Goal: Contribute content: Contribute content

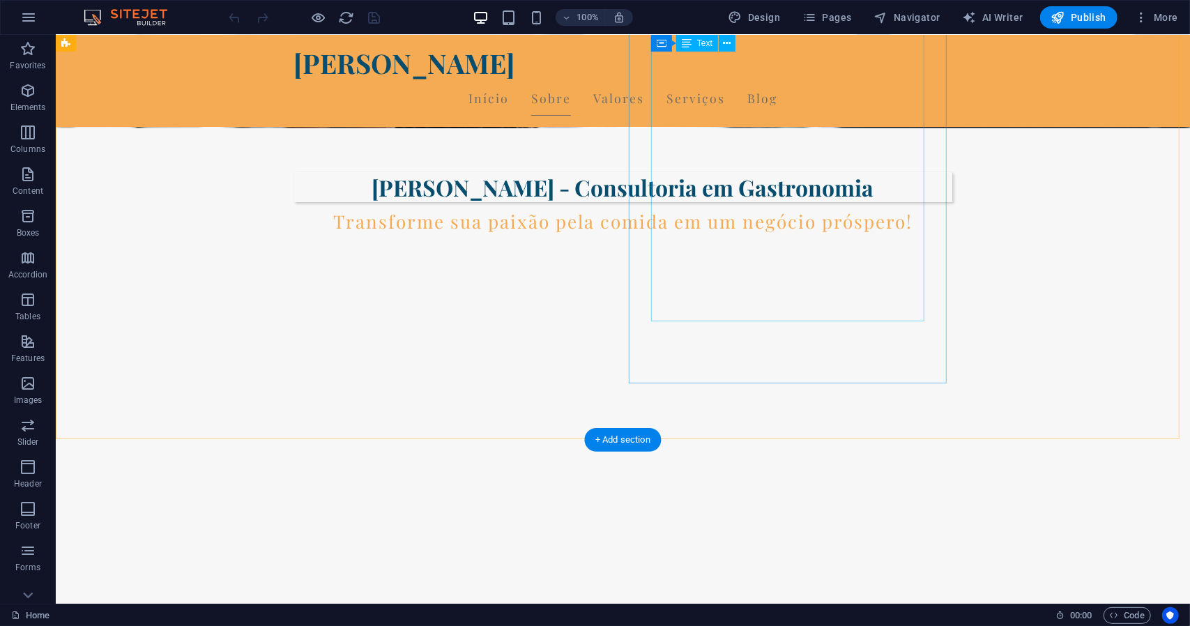
scroll to position [767, 0]
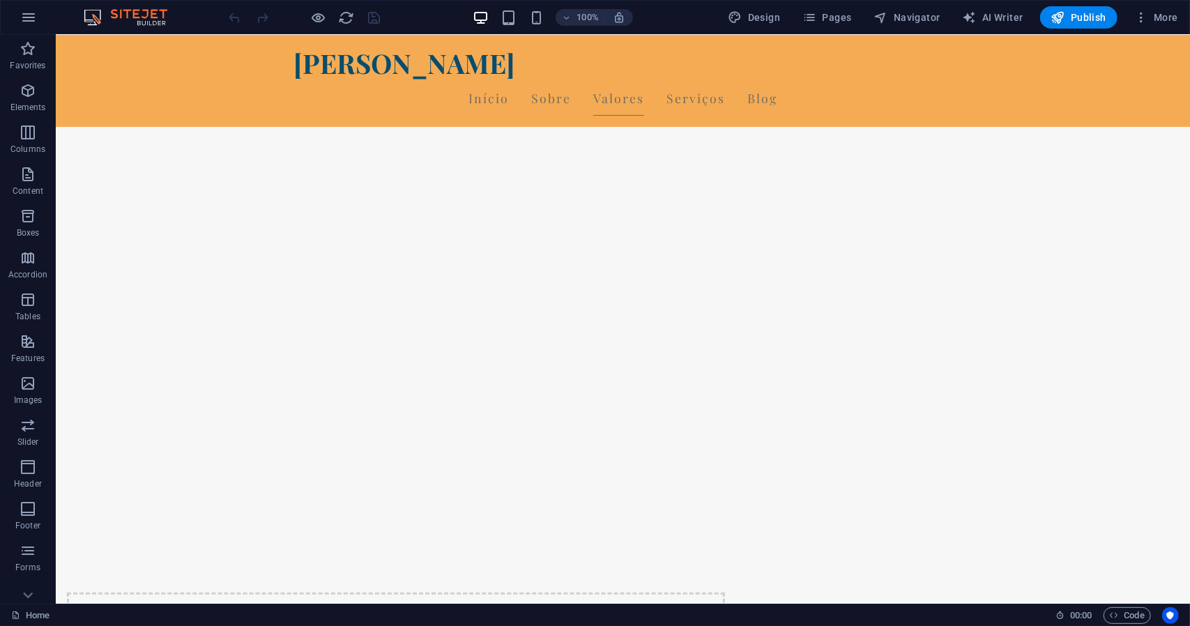
click at [837, 5] on div "100% Design Pages Navigator AI Writer Publish More" at bounding box center [595, 17] width 1189 height 33
click at [837, 13] on span "Pages" at bounding box center [826, 17] width 49 height 14
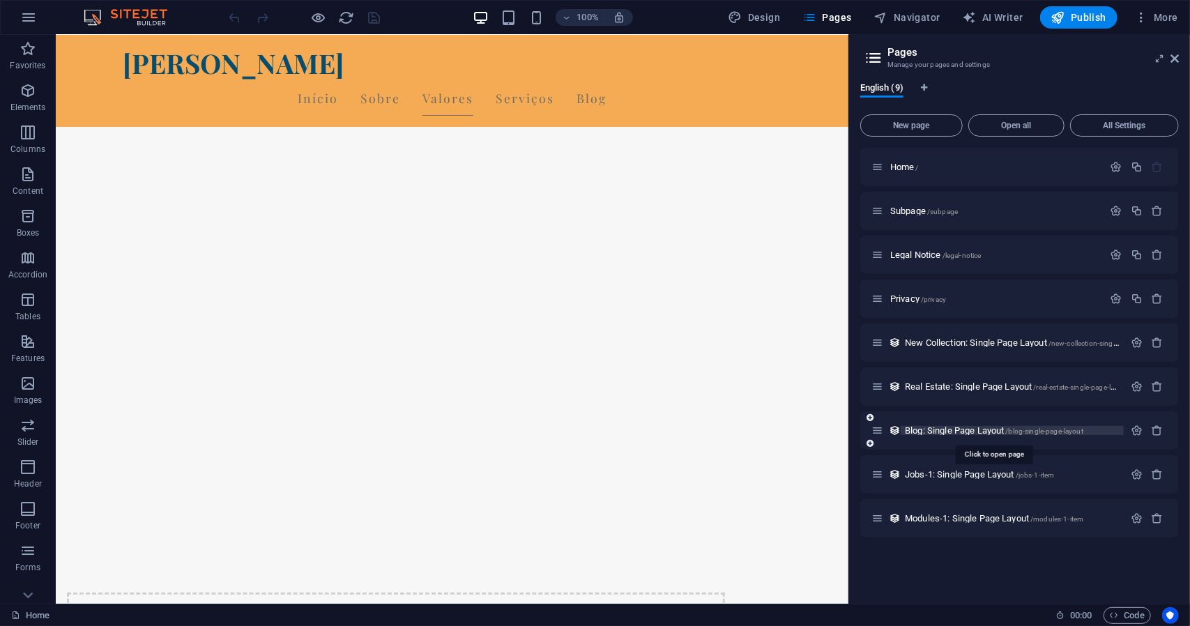
click at [932, 427] on span "Blog: Single Page Layout /blog-single-page-layout" at bounding box center [994, 430] width 178 height 10
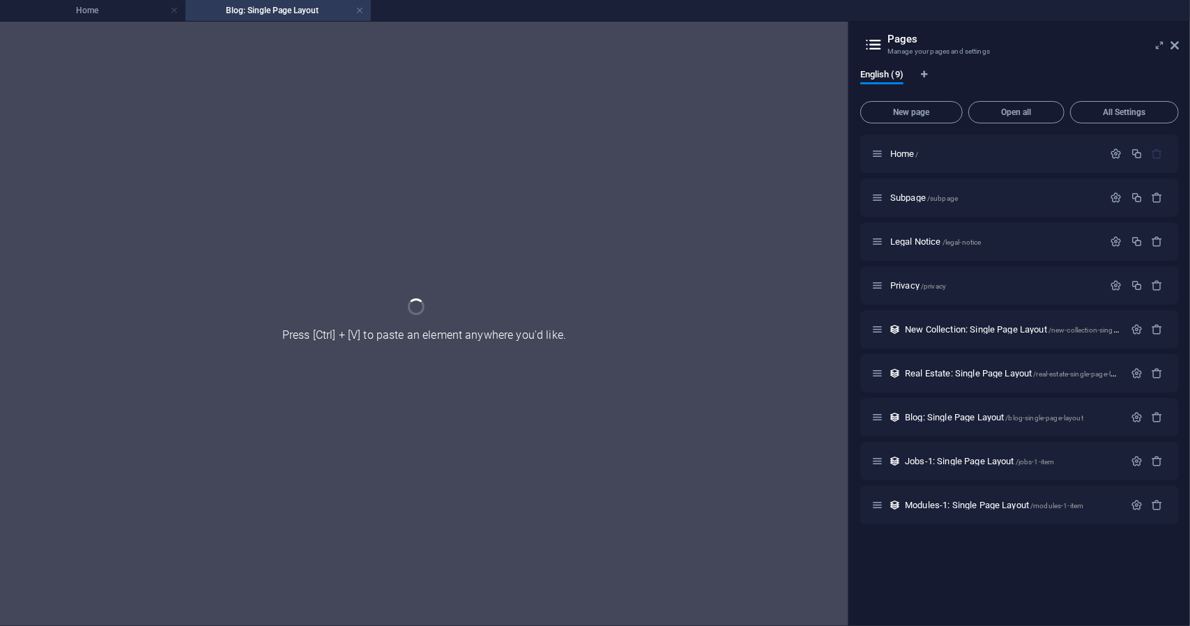
scroll to position [0, 0]
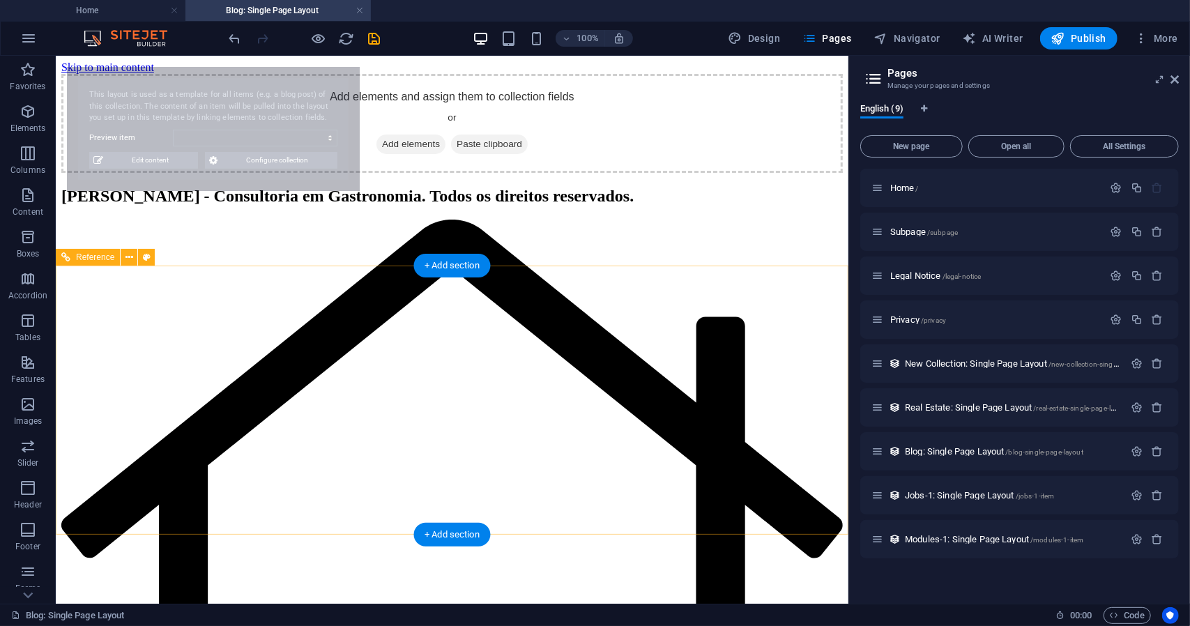
select select "68ca8ca234d4271a260c0e63"
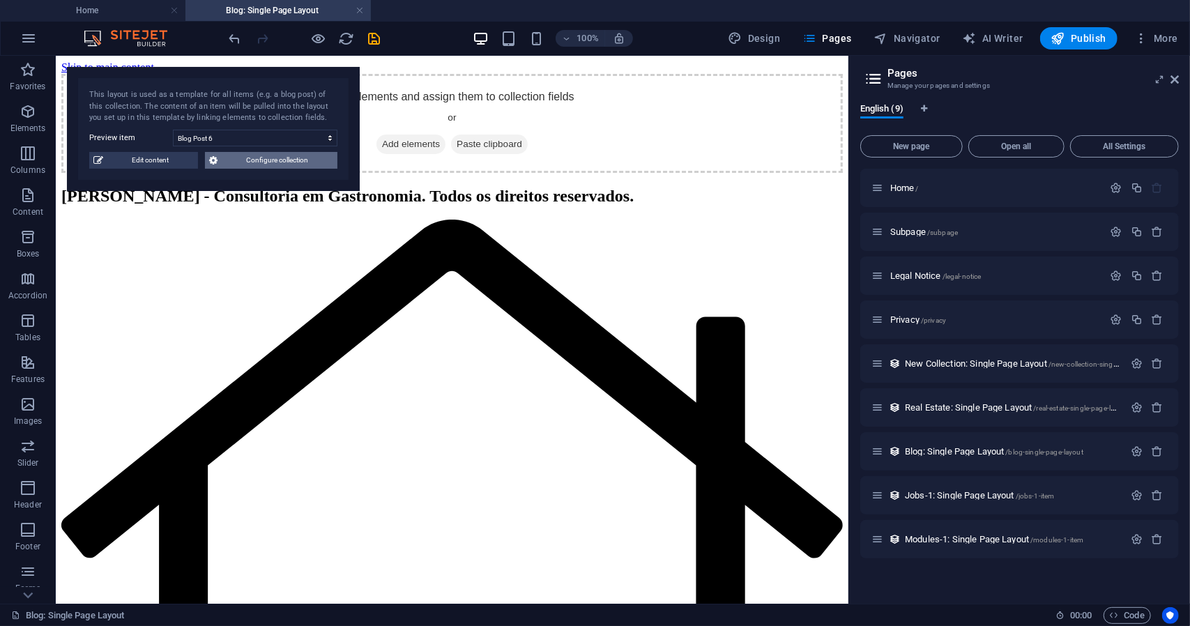
click at [231, 164] on span "Configure collection" at bounding box center [278, 160] width 112 height 17
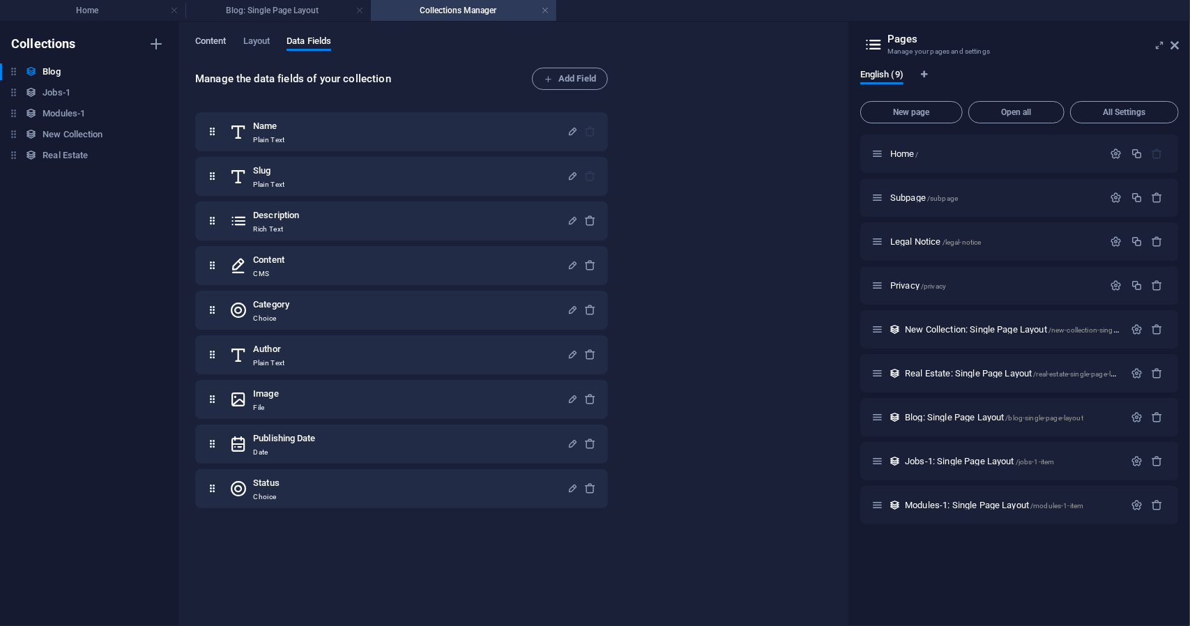
click at [223, 47] on span "Content" at bounding box center [210, 43] width 31 height 20
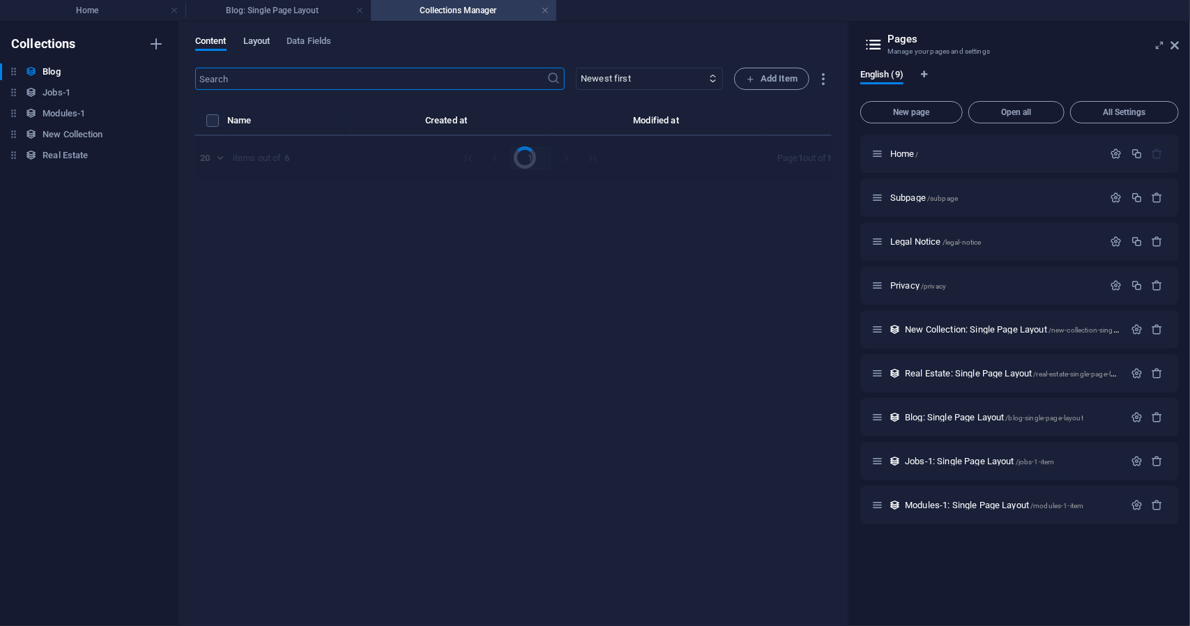
click at [255, 43] on span "Layout" at bounding box center [256, 43] width 27 height 20
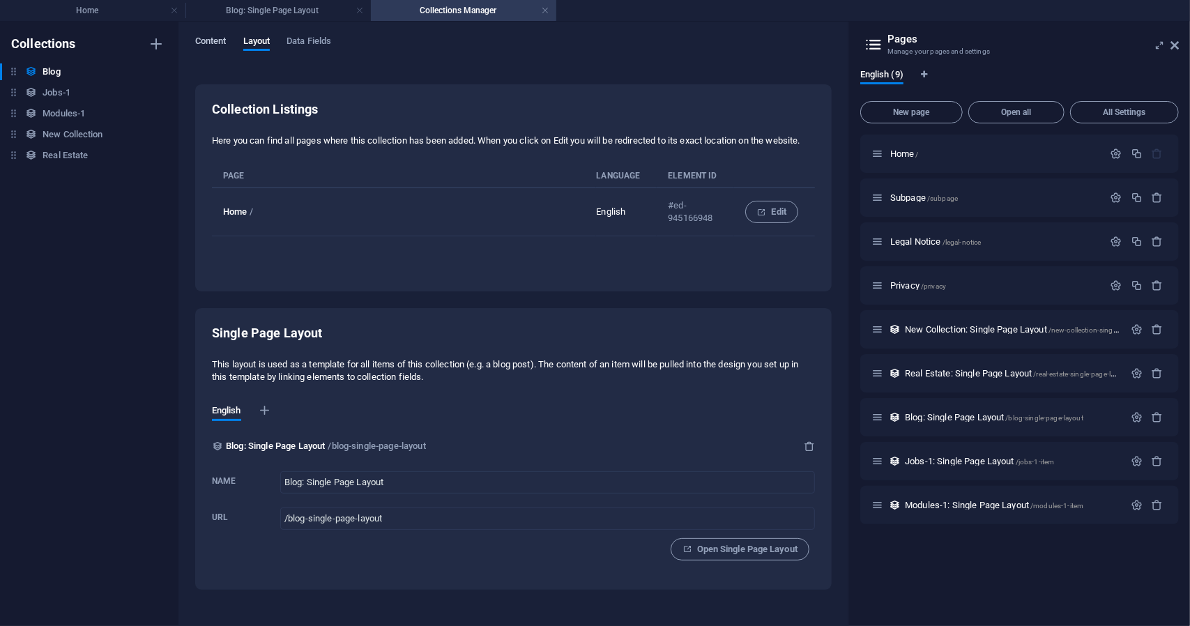
click at [216, 45] on span "Content" at bounding box center [210, 43] width 31 height 20
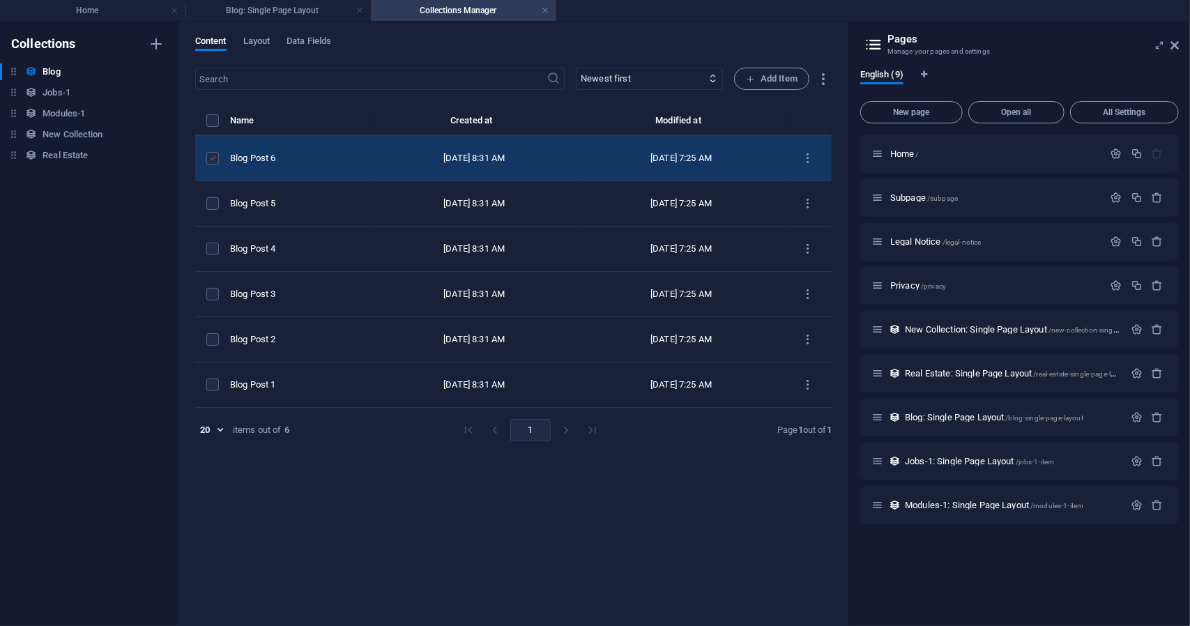
click at [212, 157] on label "items list" at bounding box center [212, 158] width 13 height 13
click at [0, 0] on input "items list" at bounding box center [0, 0] width 0 height 0
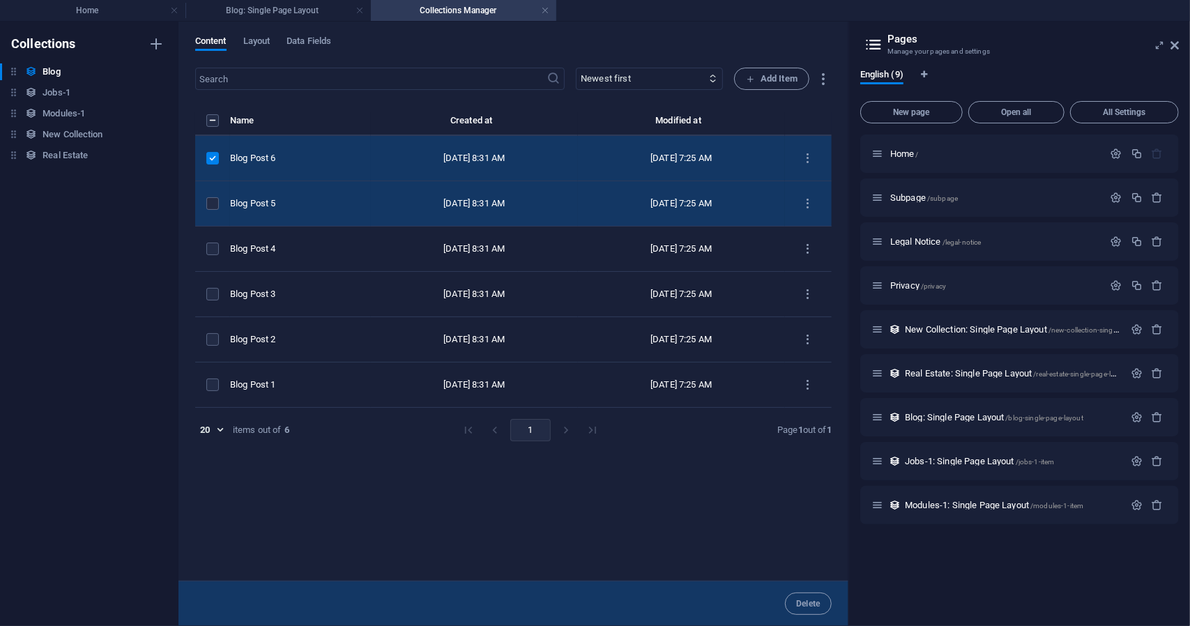
click at [213, 190] on td "items list" at bounding box center [212, 203] width 35 height 45
click at [214, 204] on label "items list" at bounding box center [212, 203] width 13 height 13
click at [0, 0] on input "items list" at bounding box center [0, 0] width 0 height 0
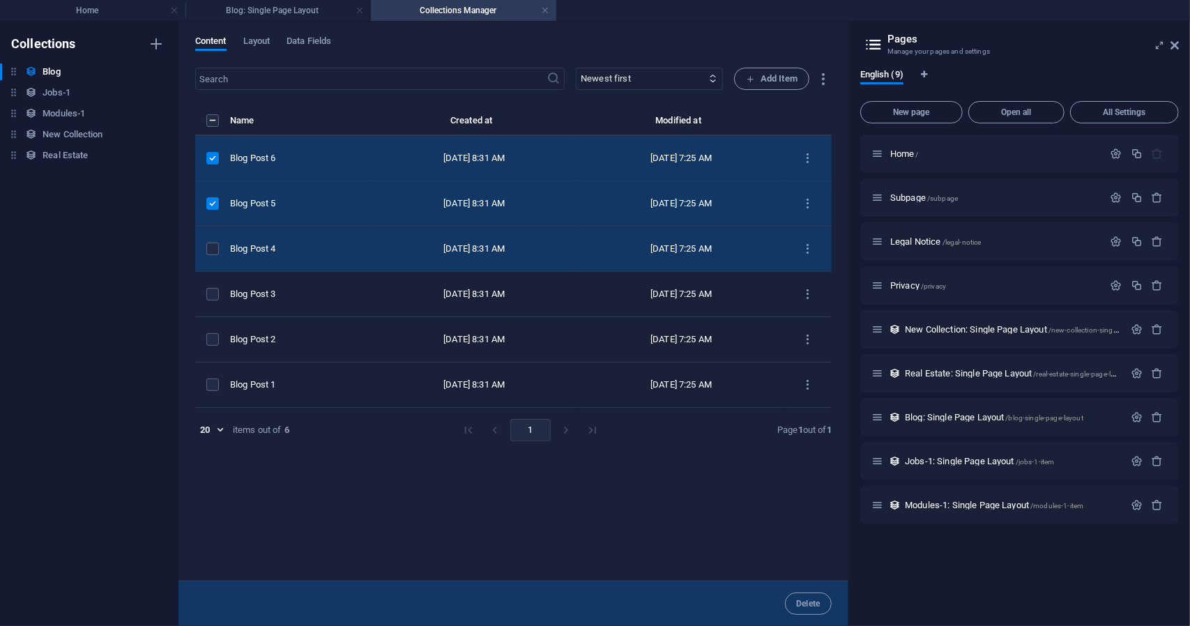
click at [213, 241] on td "items list" at bounding box center [212, 249] width 35 height 45
click at [216, 256] on td "items list" at bounding box center [212, 249] width 35 height 45
click at [216, 252] on label "items list" at bounding box center [212, 249] width 13 height 13
click at [0, 0] on input "items list" at bounding box center [0, 0] width 0 height 0
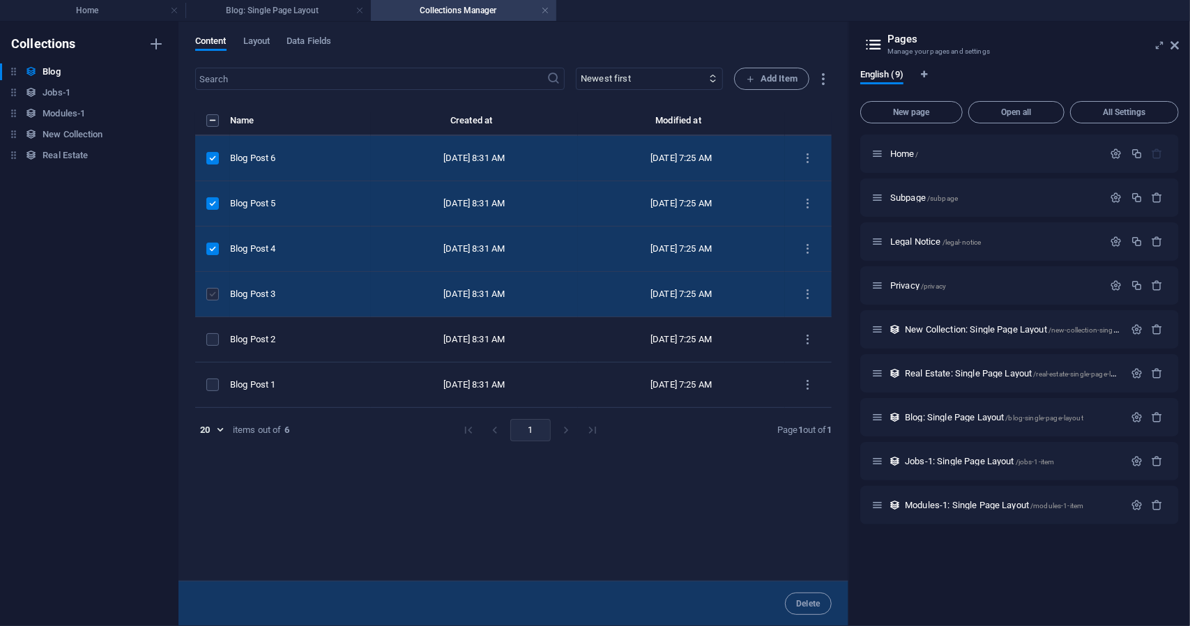
click at [212, 290] on label "items list" at bounding box center [212, 294] width 13 height 13
click at [0, 0] on input "items list" at bounding box center [0, 0] width 0 height 0
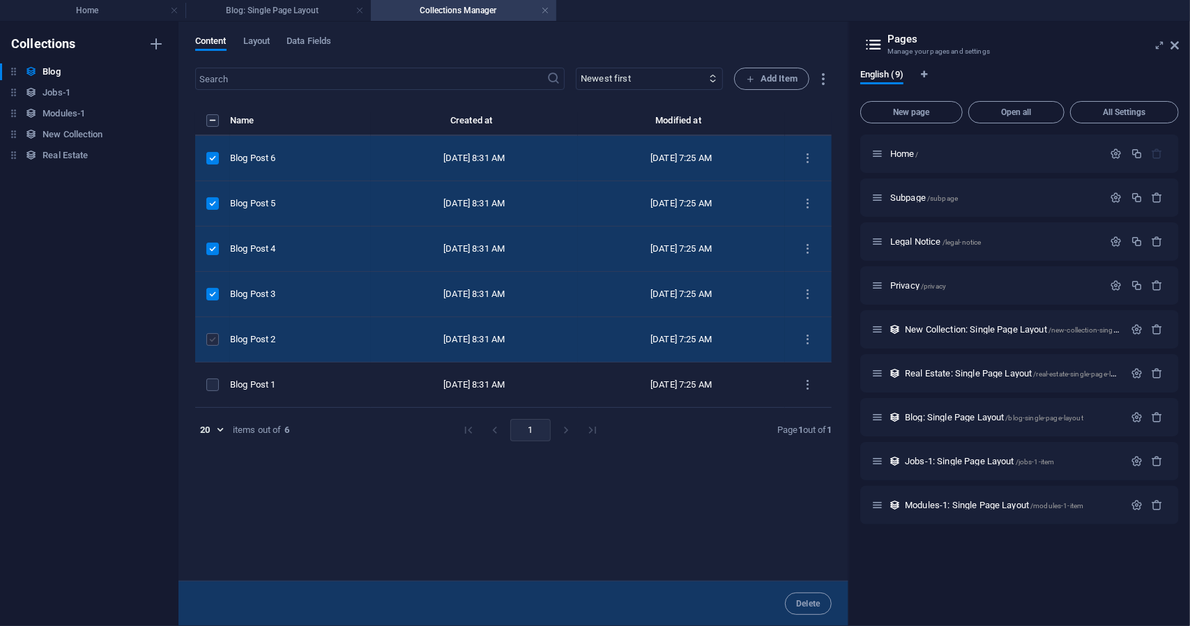
click at [213, 340] on label "items list" at bounding box center [212, 339] width 13 height 13
click at [0, 0] on input "items list" at bounding box center [0, 0] width 0 height 0
click at [811, 608] on span "Delete" at bounding box center [808, 604] width 24 height 8
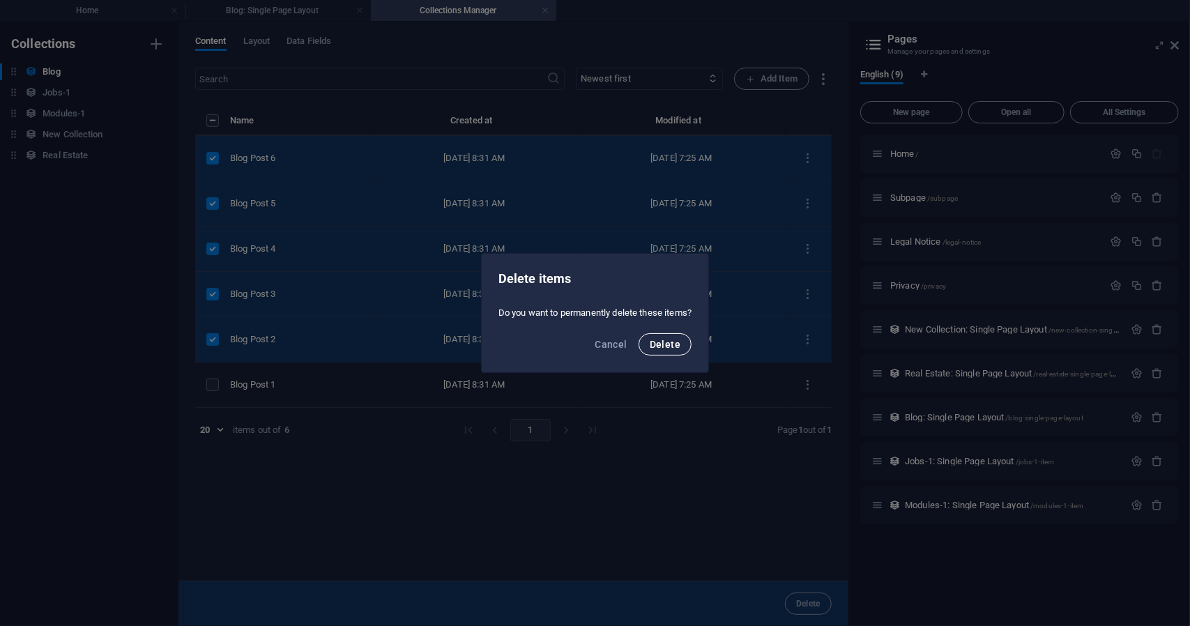
click at [657, 352] on button "Delete" at bounding box center [665, 344] width 53 height 22
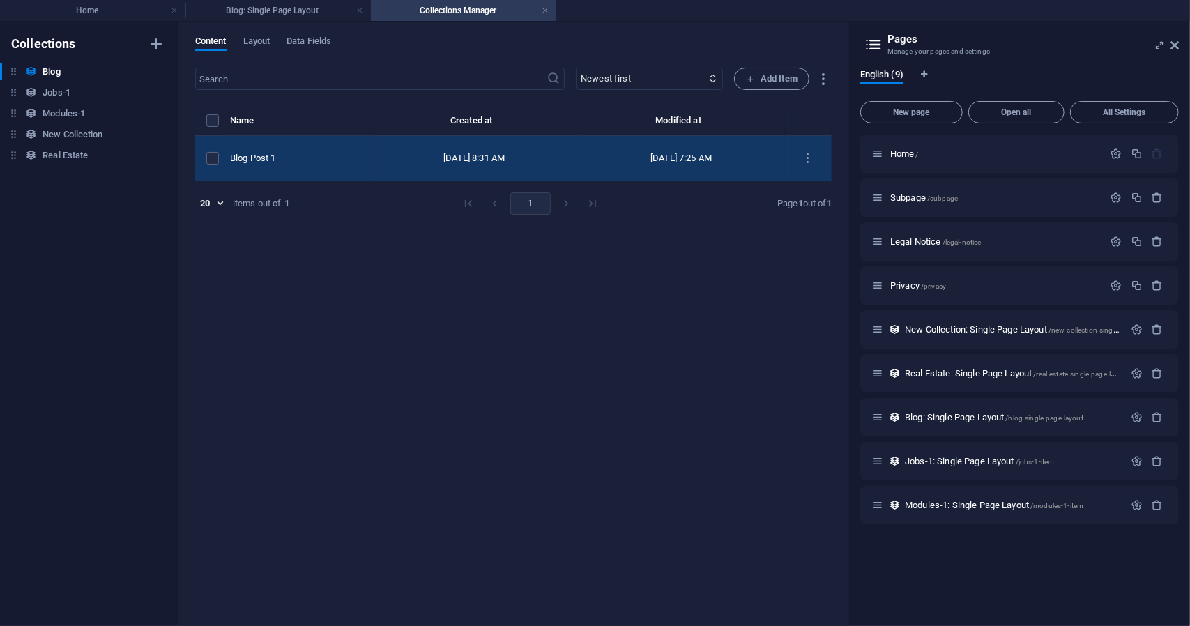
click at [448, 158] on div "[DATE] 8:31 AM" at bounding box center [474, 158] width 185 height 13
select select "Category 1"
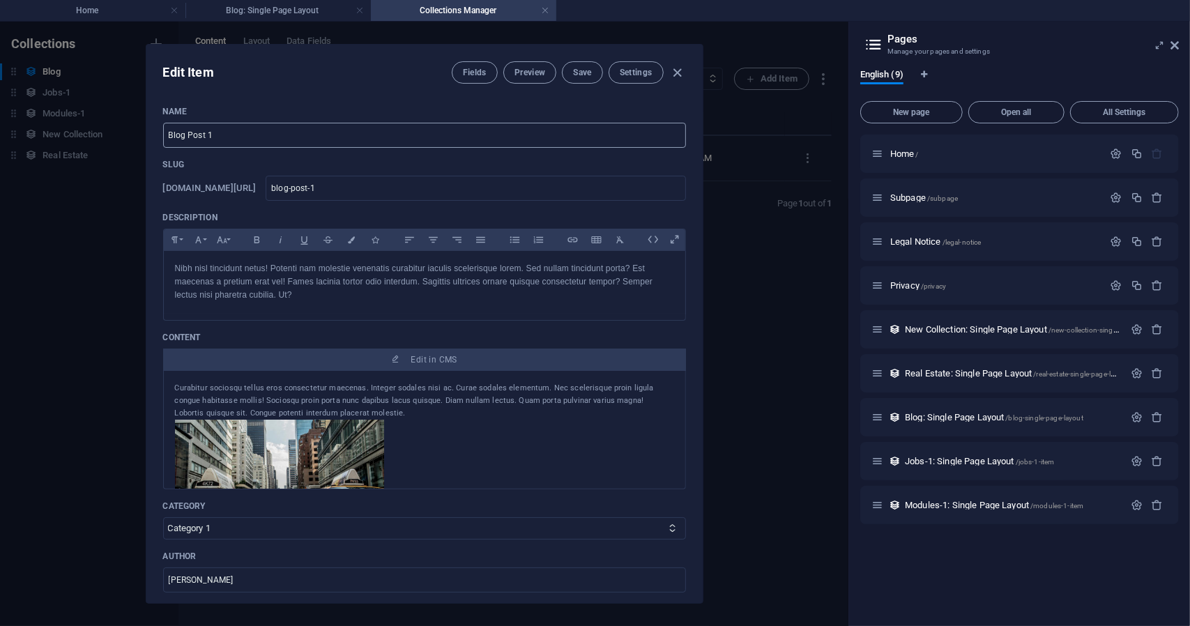
click at [234, 137] on input "Blog Post 1" at bounding box center [424, 135] width 523 height 25
paste input "Dominando o CMV Real: Os 4 Ladrões de Lucro que Você Precisa Eliminar na Sua Co…"
type input "Dominando o CMV Real: Os 4 Ladrões de Lucro que Você Precisa Eliminar na Sua Co…"
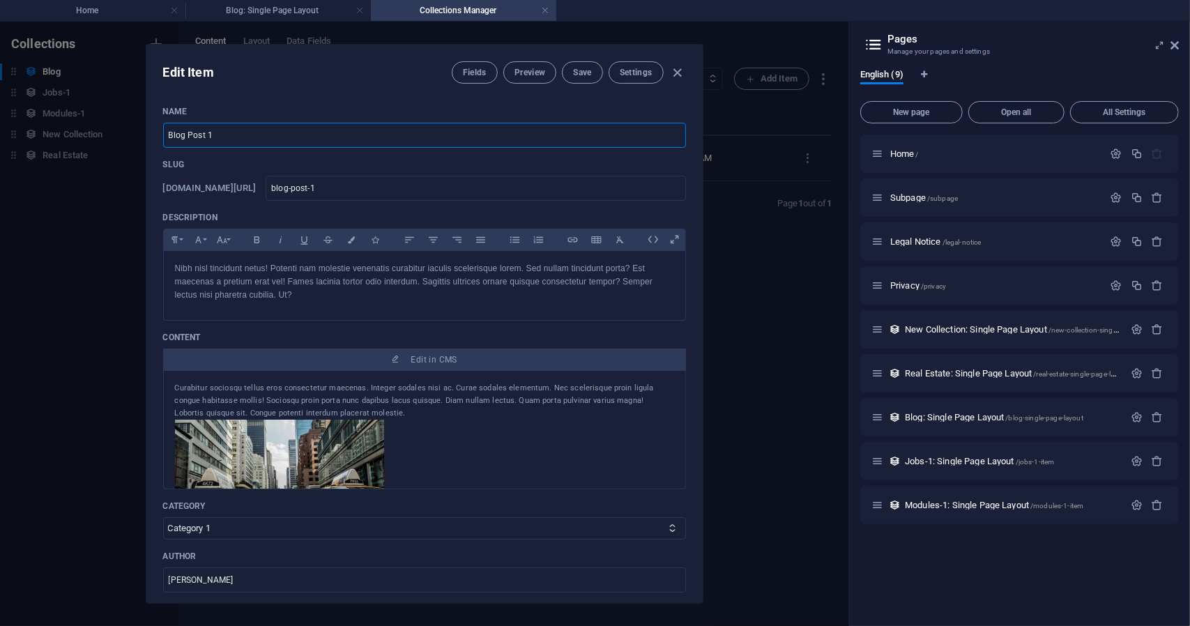
type input "dominando-o-cmv-real-os-4-ladroes-de-lucro-que-voce-precisa-eliminar-na-sua-coz…"
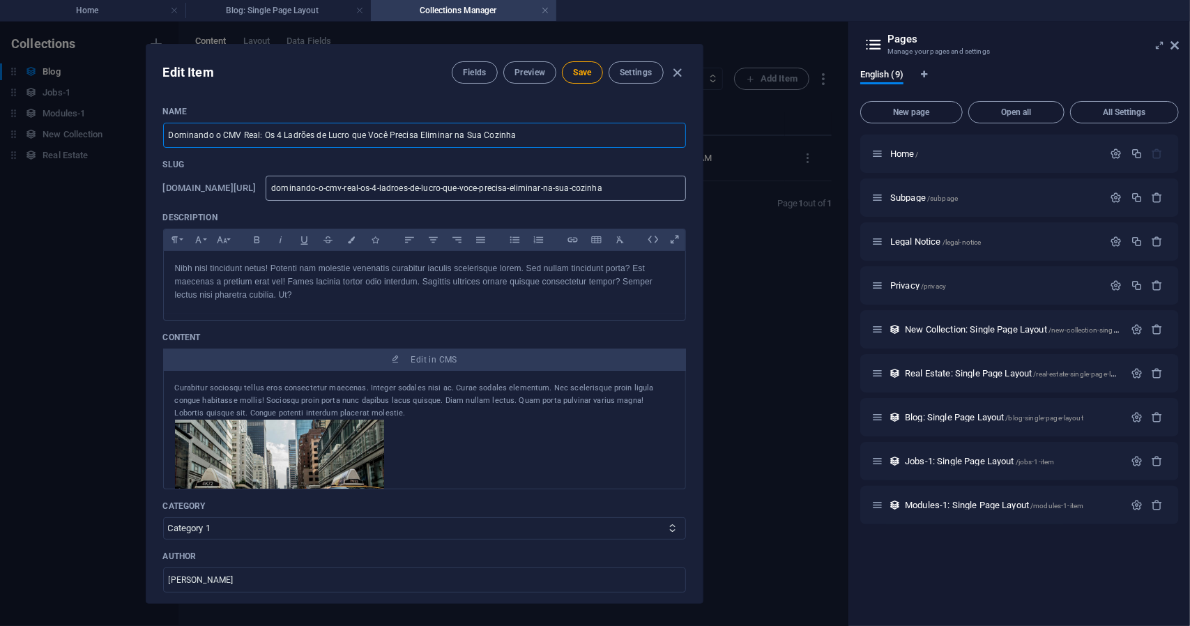
type input "Dominando o CMV Real: Os 4 Ladrões de Lucro que Você Precisa Eliminar na Sua Co…"
click at [390, 195] on input "dominando-o-cmv-real-os-4-ladroes-de-lucro-que-voce-precisa-eliminar-na-sua-coz…" at bounding box center [476, 188] width 420 height 25
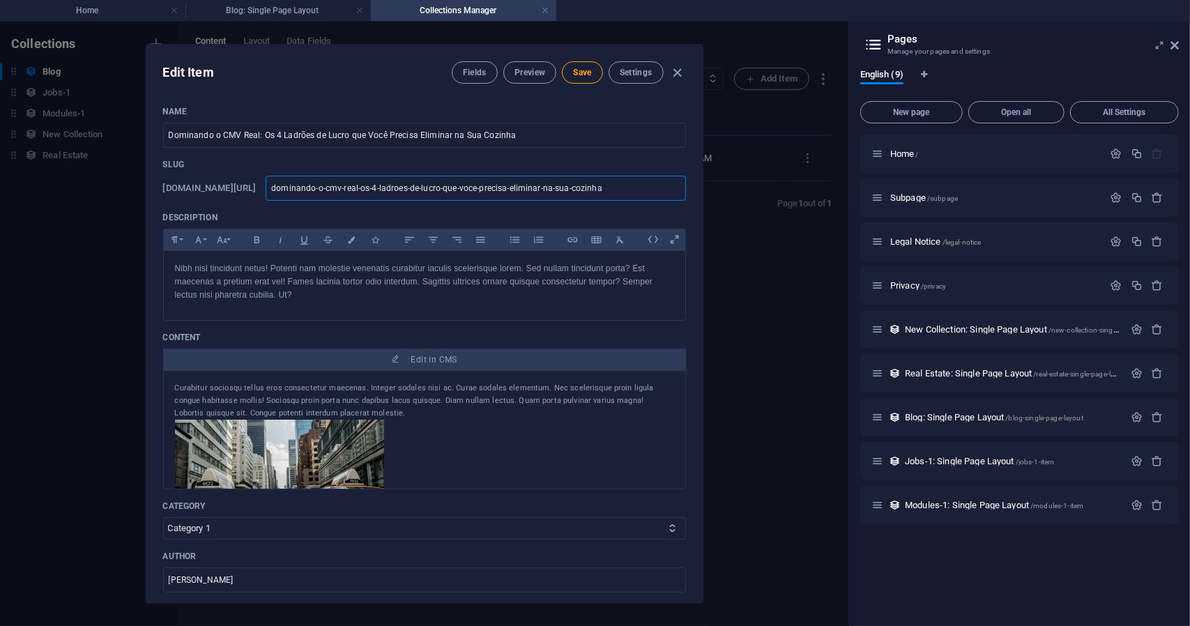
type input "p"
type input "po"
type input "pos"
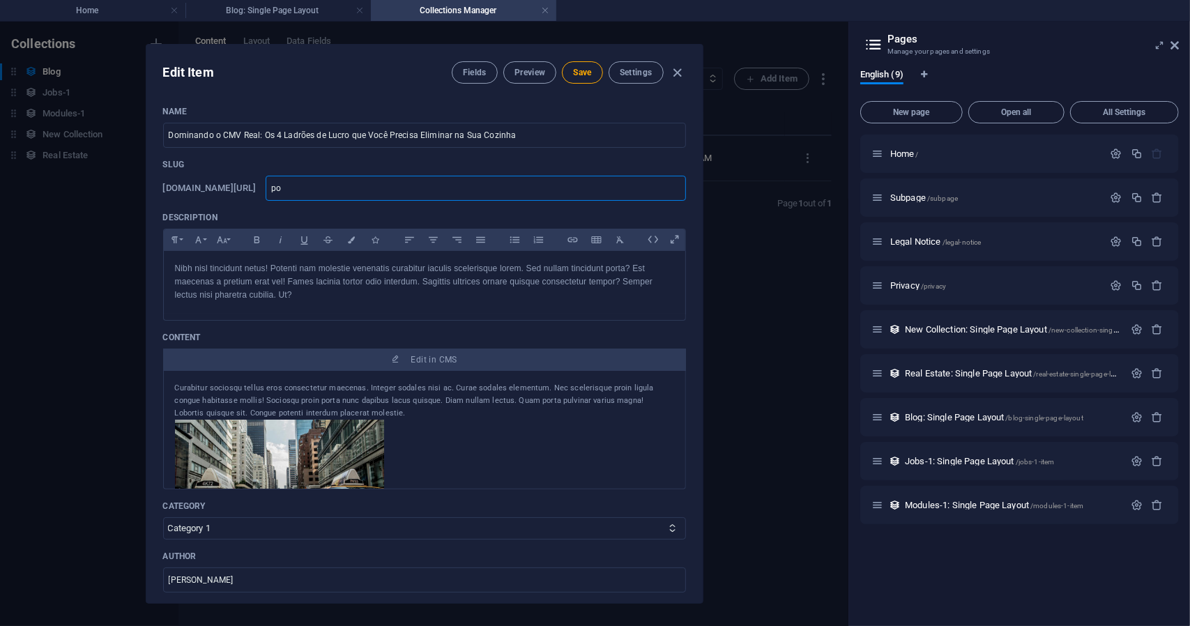
type input "pos"
type input "post"
type input "post1"
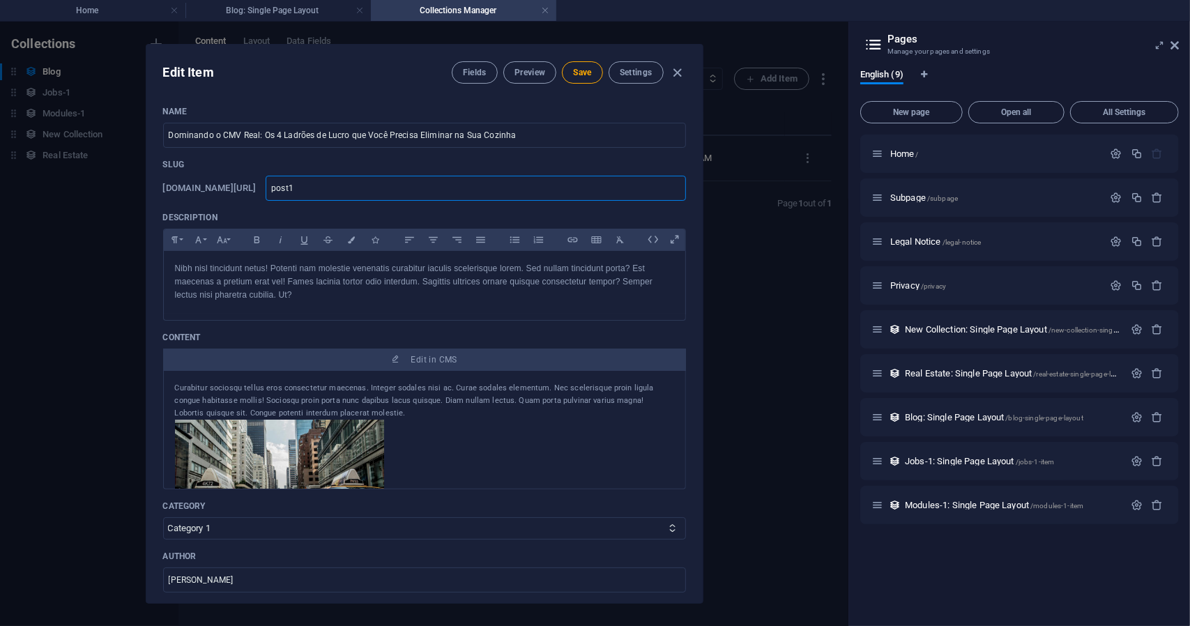
type input "post1"
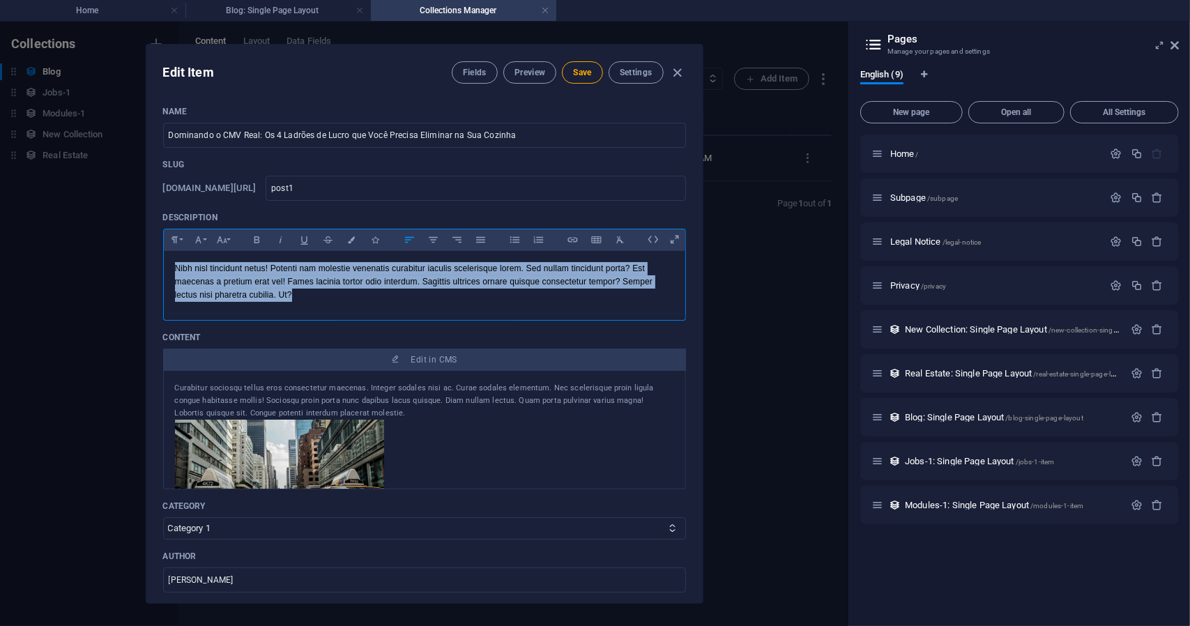
drag, startPoint x: 321, startPoint y: 303, endPoint x: 112, endPoint y: 242, distance: 218.6
click at [112, 242] on div "Edit Item Fields Preview Save Settings Name Dominando o CMV Real: Os 4 Ladrões …" at bounding box center [424, 324] width 848 height 604
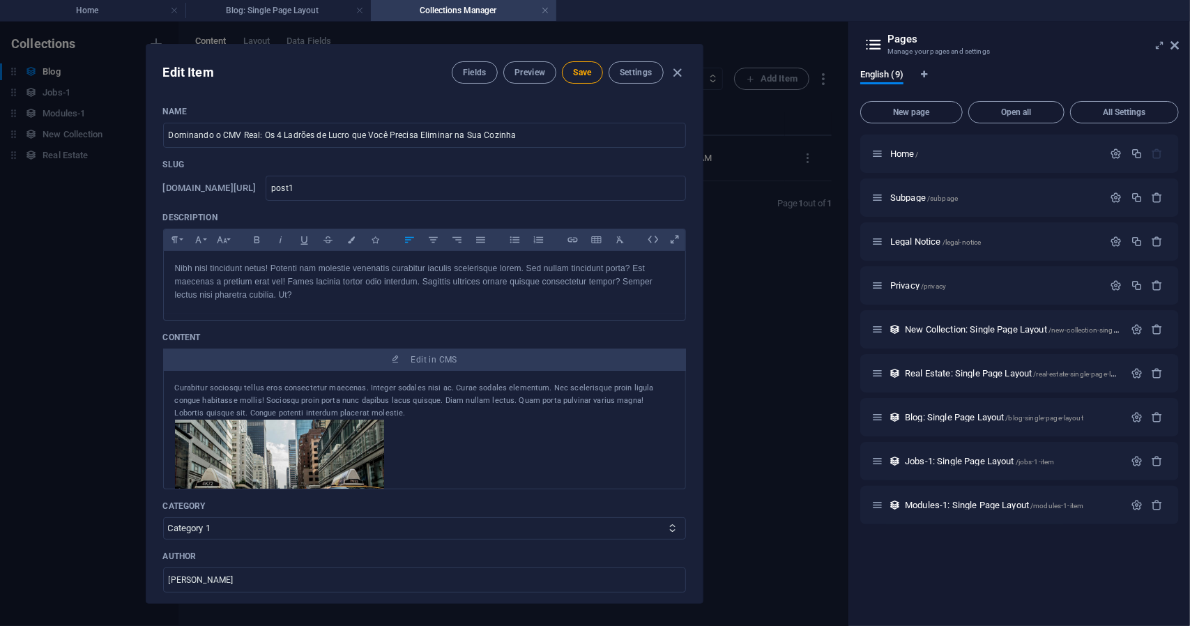
click at [416, 467] on div at bounding box center [424, 483] width 499 height 127
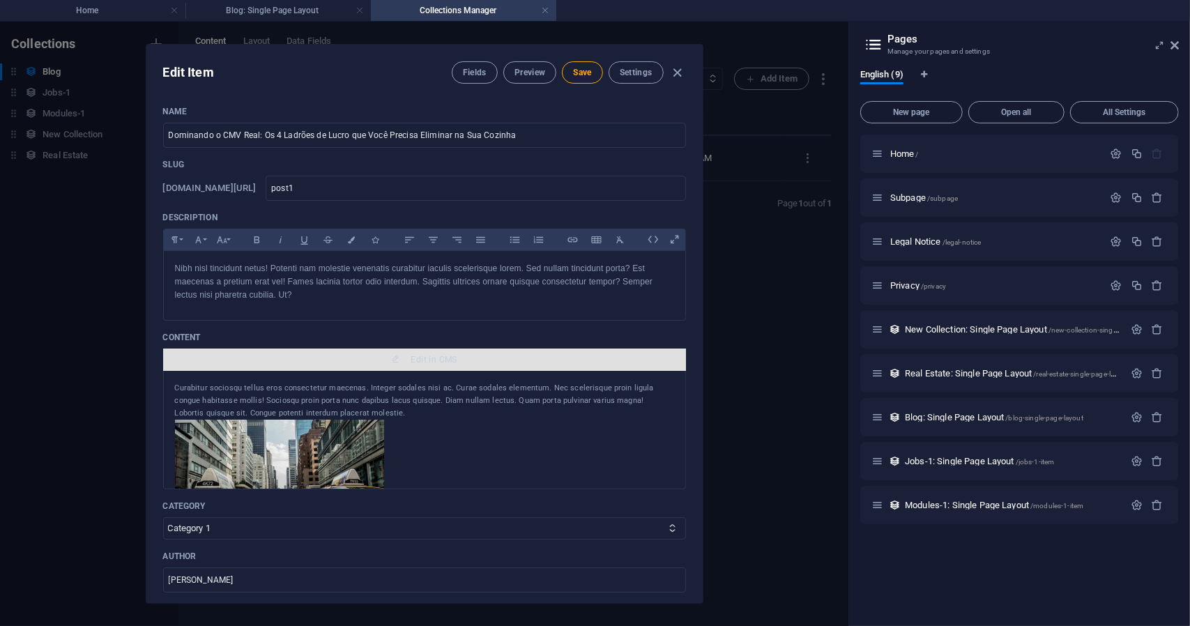
drag, startPoint x: 582, startPoint y: 471, endPoint x: 328, endPoint y: 363, distance: 276.2
click at [328, 363] on div "Content Edit in CMS Curabitur sociosqu tellus eros consectetur maecenas. Intege…" at bounding box center [424, 411] width 523 height 158
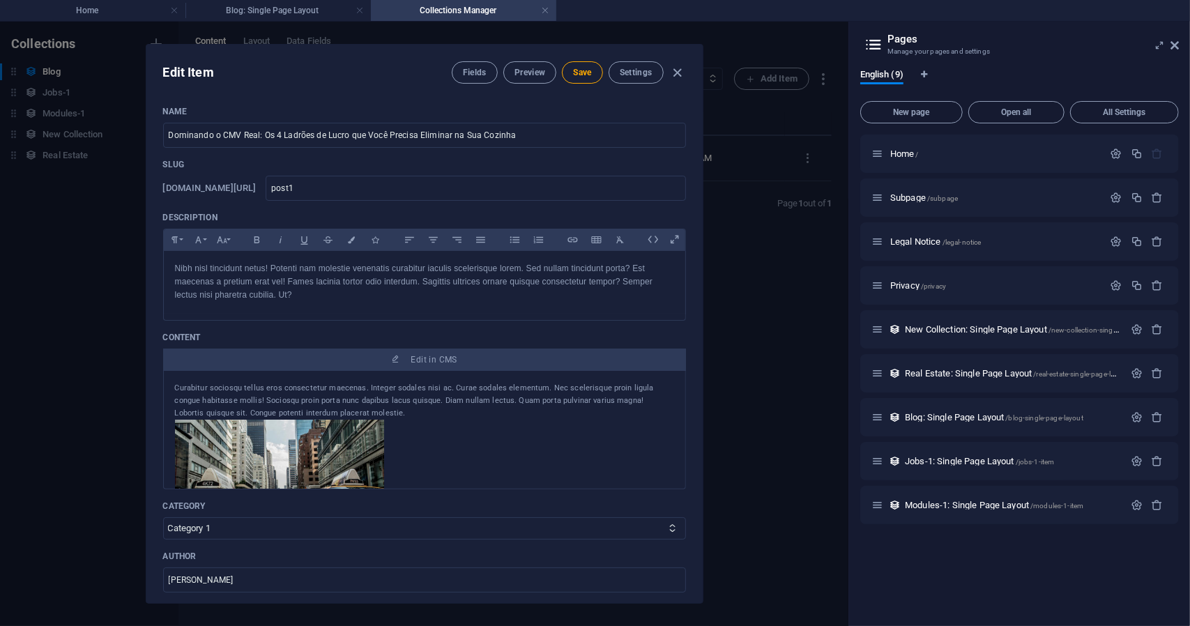
click at [310, 405] on div "Curabitur sociosqu tellus eros consectetur maecenas. Integer sodales nisi ac. C…" at bounding box center [424, 401] width 499 height 38
click at [313, 388] on div "Curabitur sociosqu tellus eros consectetur maecenas. Integer sodales nisi ac. C…" at bounding box center [424, 401] width 499 height 38
click at [289, 294] on p "Nibh nisl tincidunt netus! Potenti nam molestie venenatis curabitur iaculis sce…" at bounding box center [424, 282] width 499 height 40
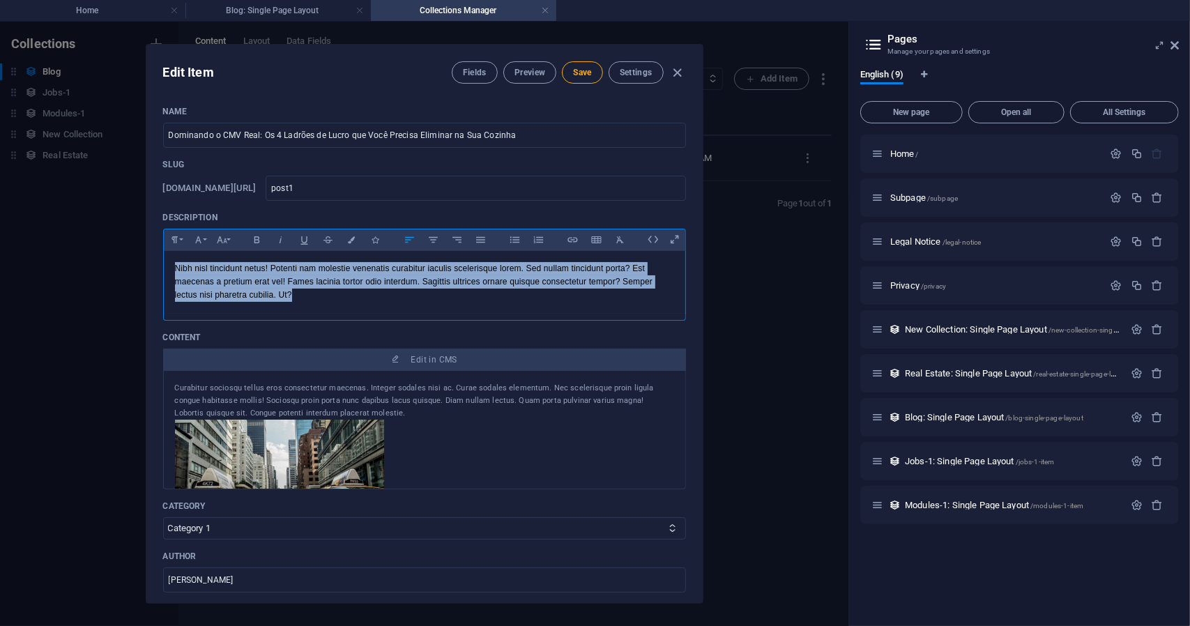
drag, startPoint x: 313, startPoint y: 294, endPoint x: 112, endPoint y: 256, distance: 205.0
click at [112, 256] on div "Edit Item Fields Preview Save Settings Name Dominando o CMV Real: Os 4 Ladrões …" at bounding box center [424, 324] width 848 height 604
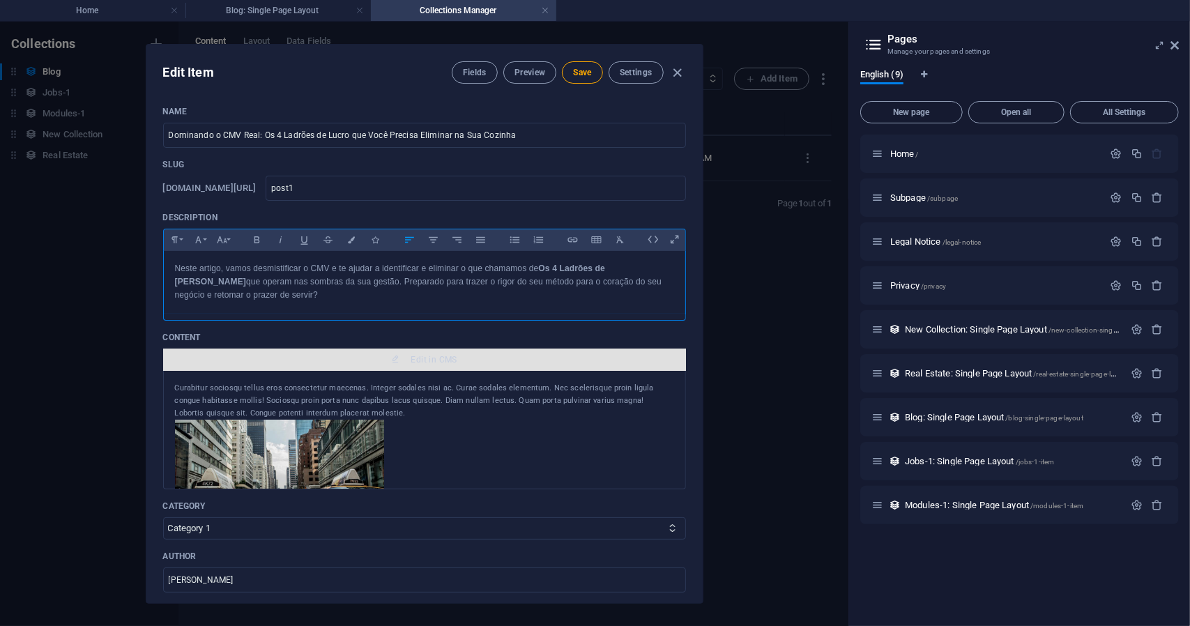
click at [426, 354] on span "Edit in CMS" at bounding box center [434, 359] width 46 height 11
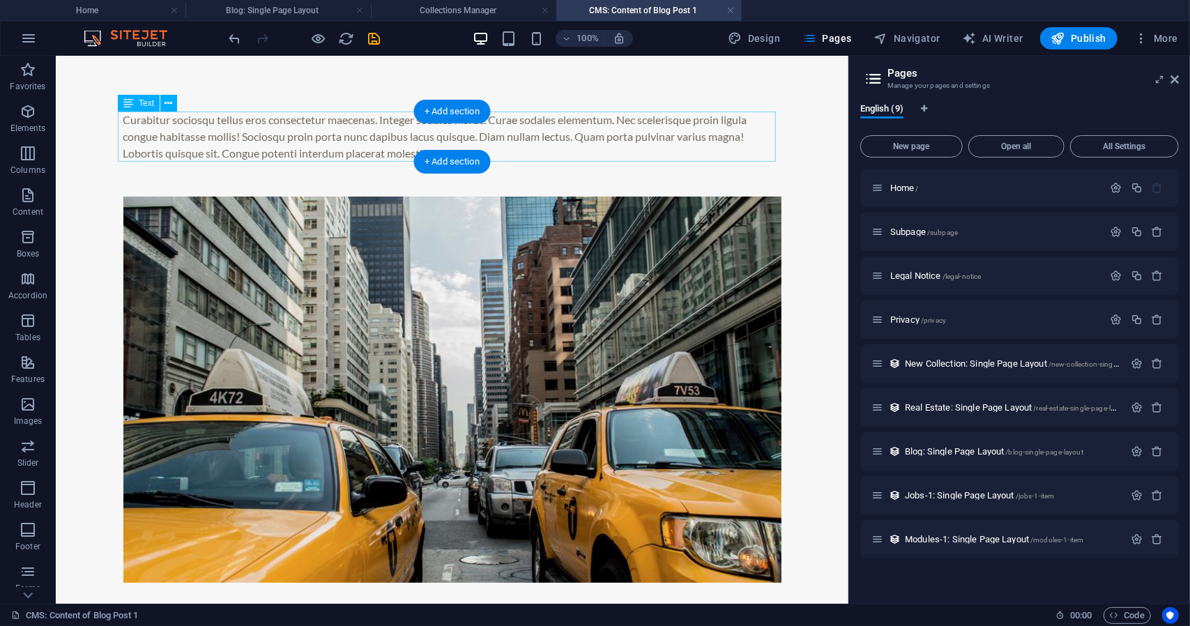
click at [194, 133] on div "Curabitur sociosqu tellus eros consectetur maecenas. Integer sodales nisi ac. C…" at bounding box center [452, 136] width 658 height 50
click at [213, 158] on div "Curabitur sociosqu tellus eros consectetur maecenas. Integer sodales nisi ac. C…" at bounding box center [452, 136] width 658 height 50
click at [215, 141] on div "Curabitur sociosqu tellus eros consectetur maecenas. Integer sodales nisi ac. C…" at bounding box center [452, 136] width 658 height 50
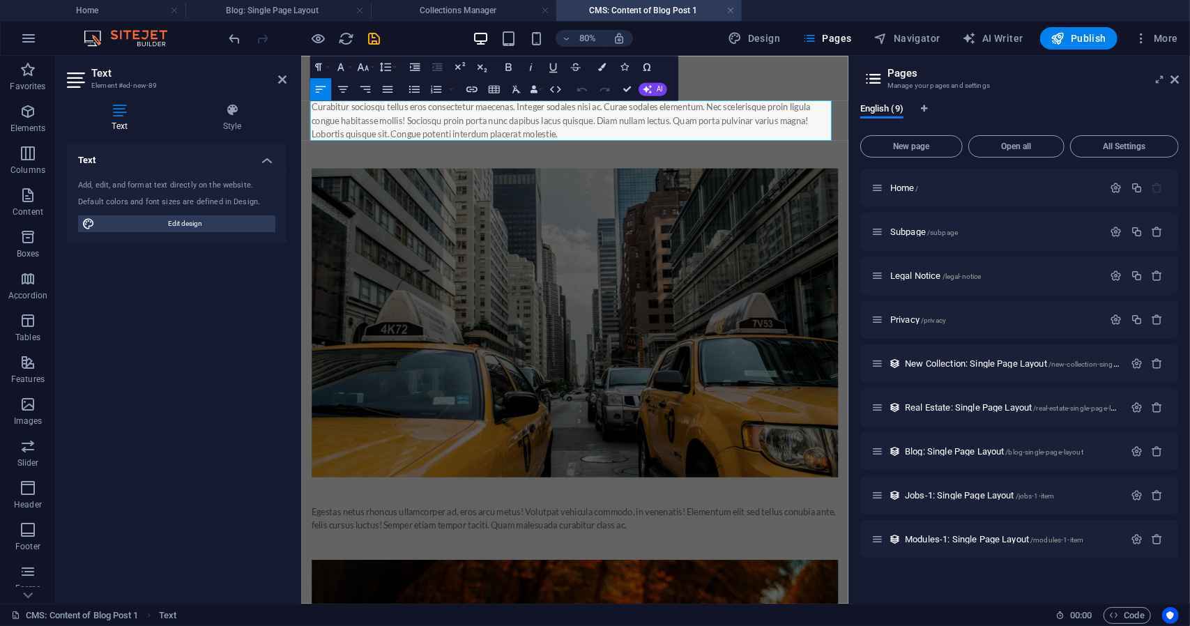
click at [373, 135] on div "Curabitur sociosqu tellus eros consectetur maecenas. Integer sodales nisi ac. C…" at bounding box center [643, 136] width 658 height 50
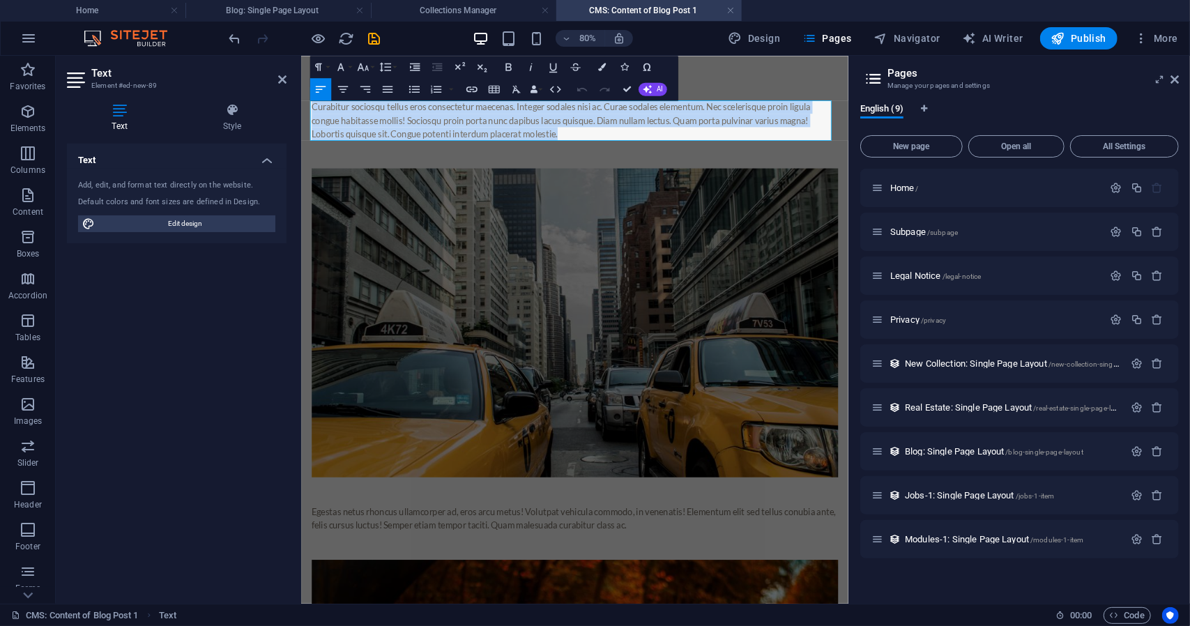
click at [373, 135] on div "Curabitur sociosqu tellus eros consectetur maecenas. Integer sodales nisi ac. C…" at bounding box center [643, 136] width 658 height 50
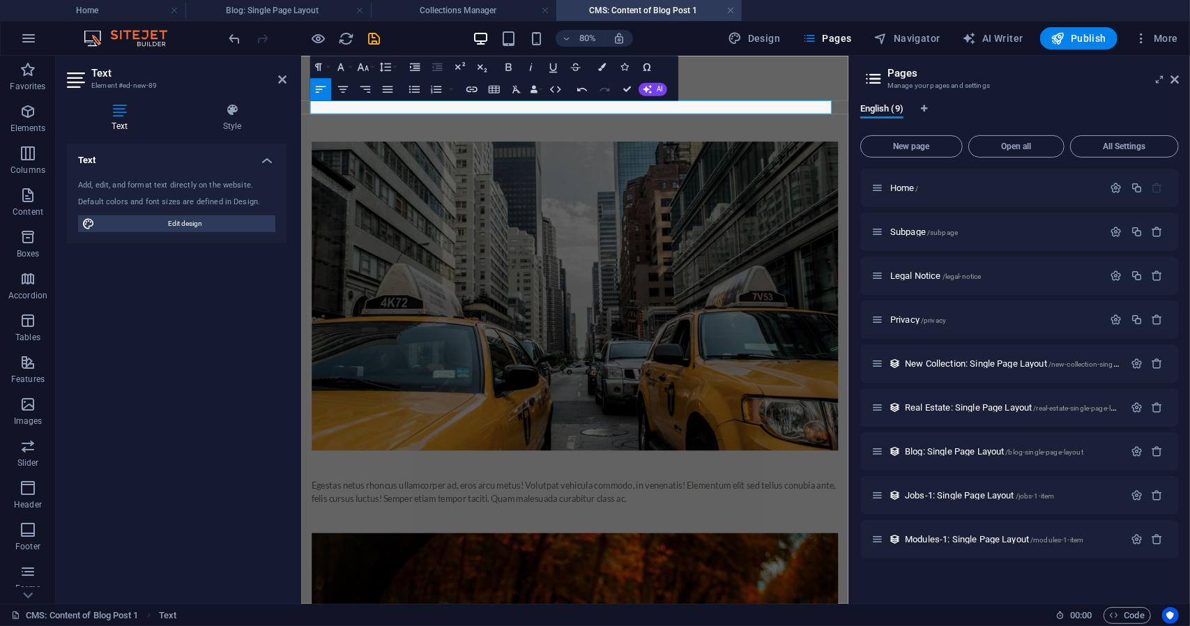
click at [896, 117] on p at bounding box center [643, 119] width 658 height 17
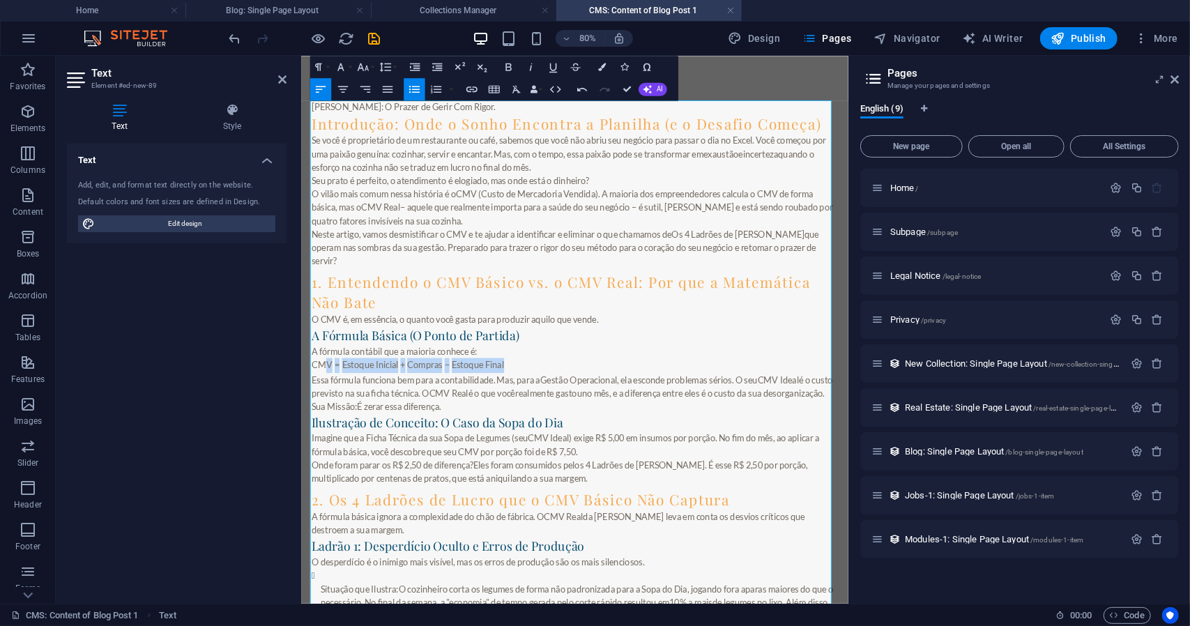
drag, startPoint x: 579, startPoint y: 417, endPoint x: 326, endPoint y: 427, distance: 254.0
click at [326, 433] on div "CMV = Estoque Inicial + Compras − Estoque Final" at bounding box center [643, 442] width 658 height 19
click at [568, 416] on p "A fórmula contábil que a maioria conhece é:" at bounding box center [643, 424] width 658 height 17
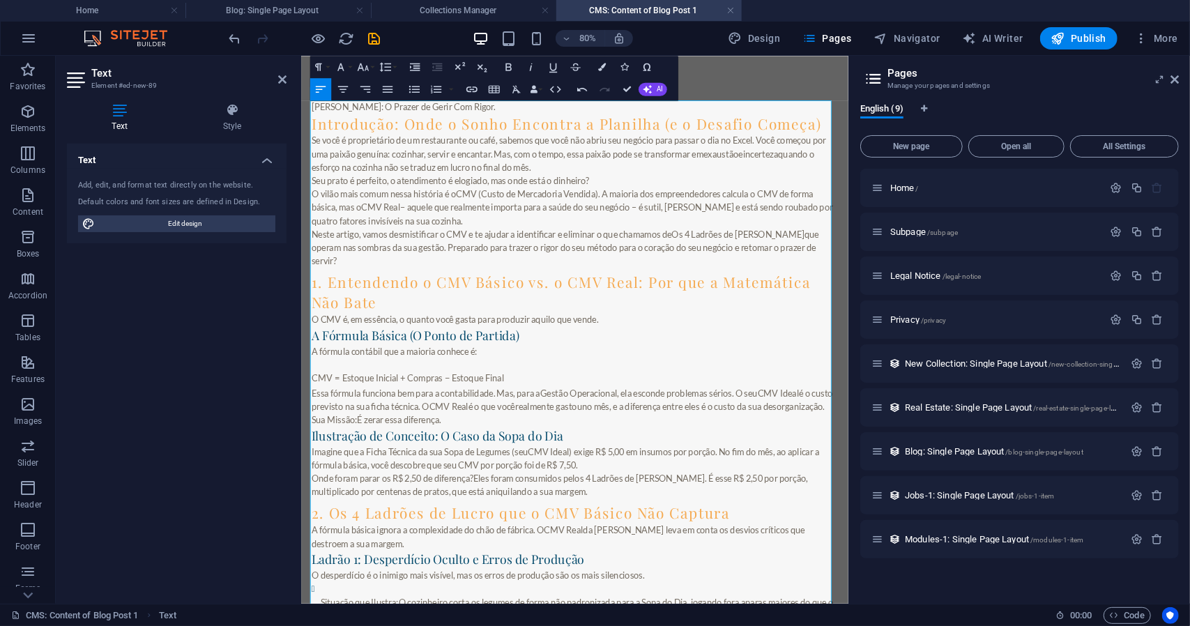
click at [583, 433] on p at bounding box center [643, 441] width 658 height 17
click at [566, 450] on div "CMV = Estoque Inicial + Compras − Estoque Final" at bounding box center [643, 459] width 658 height 19
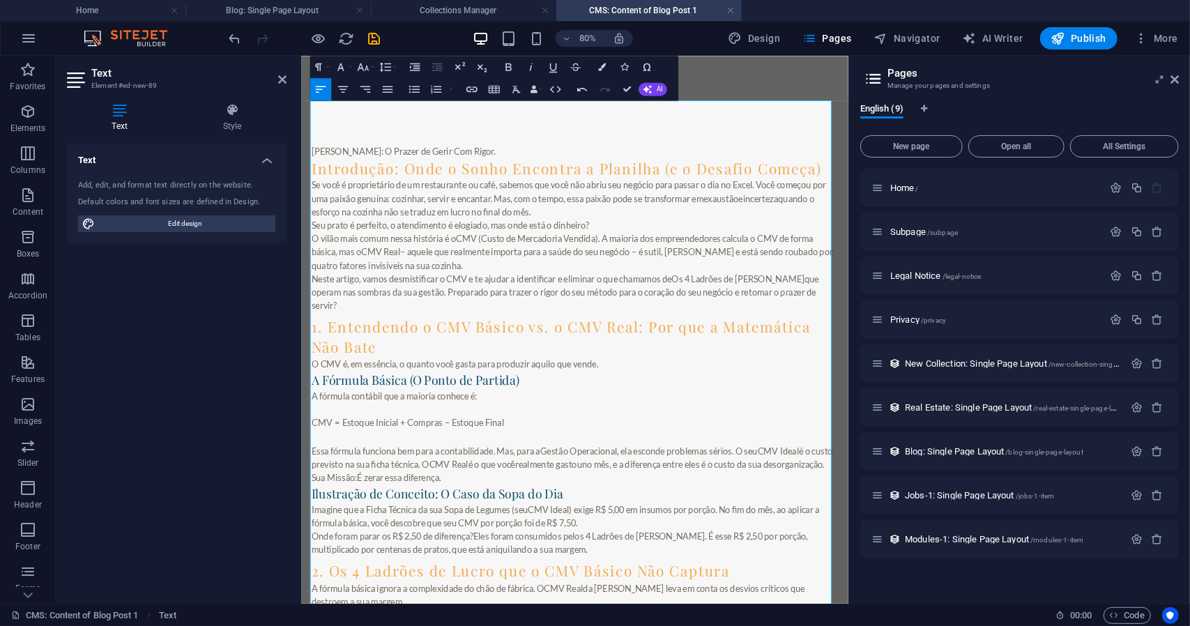
click at [574, 169] on p "[PERSON_NAME]: O Prazer de Gerir Com Rigor." at bounding box center [643, 175] width 658 height 17
click at [567, 144] on div "[PERSON_NAME]: O Prazer de Gerir Com Rigor. Introdução: Onde o Sonho Encontra a…" at bounding box center [643, 533] width 658 height 844
click at [415, 122] on div "[PERSON_NAME]: O Prazer de Gerir Com Rigor. Introdução: Onde o Sonho Encontra a…" at bounding box center [643, 533] width 658 height 844
click at [361, 153] on div "[PERSON_NAME]: O Prazer de Gerir Com Rigor. Introdução: Onde o Sonho Encontra a…" at bounding box center [643, 533] width 658 height 844
click at [544, 168] on p "[PERSON_NAME]: O Prazer de Gerir Com Rigor." at bounding box center [643, 175] width 658 height 17
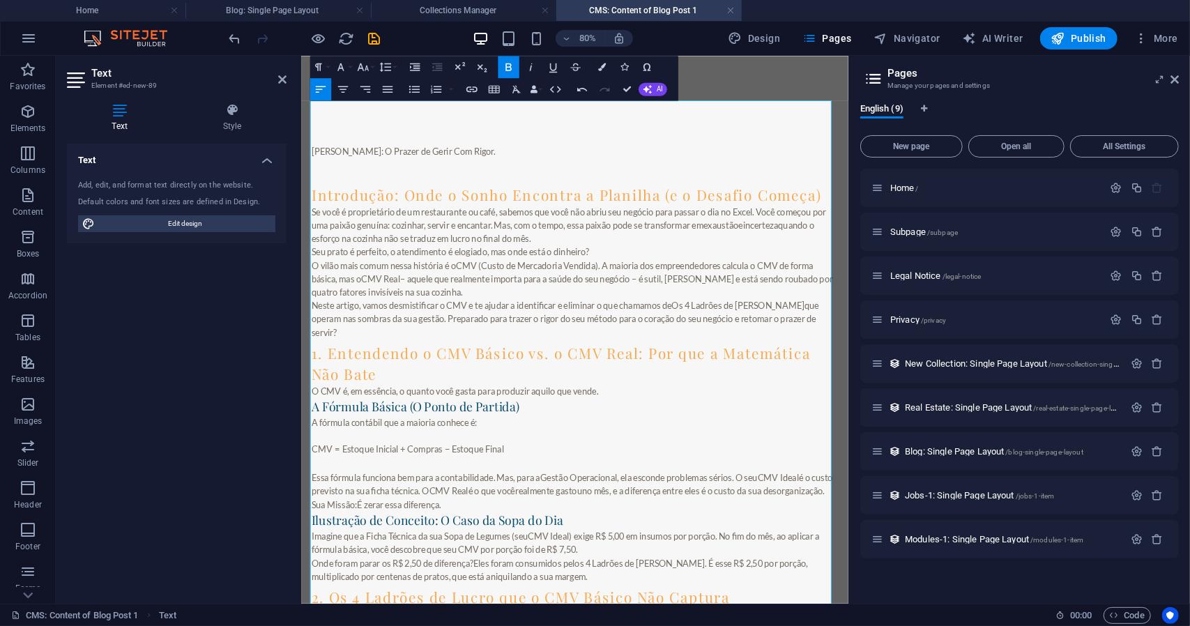
click at [947, 235] on h3 "Introdução: Onde o Sonho Encontra a Planilha (e o Desafio Começa)" at bounding box center [643, 229] width 658 height 25
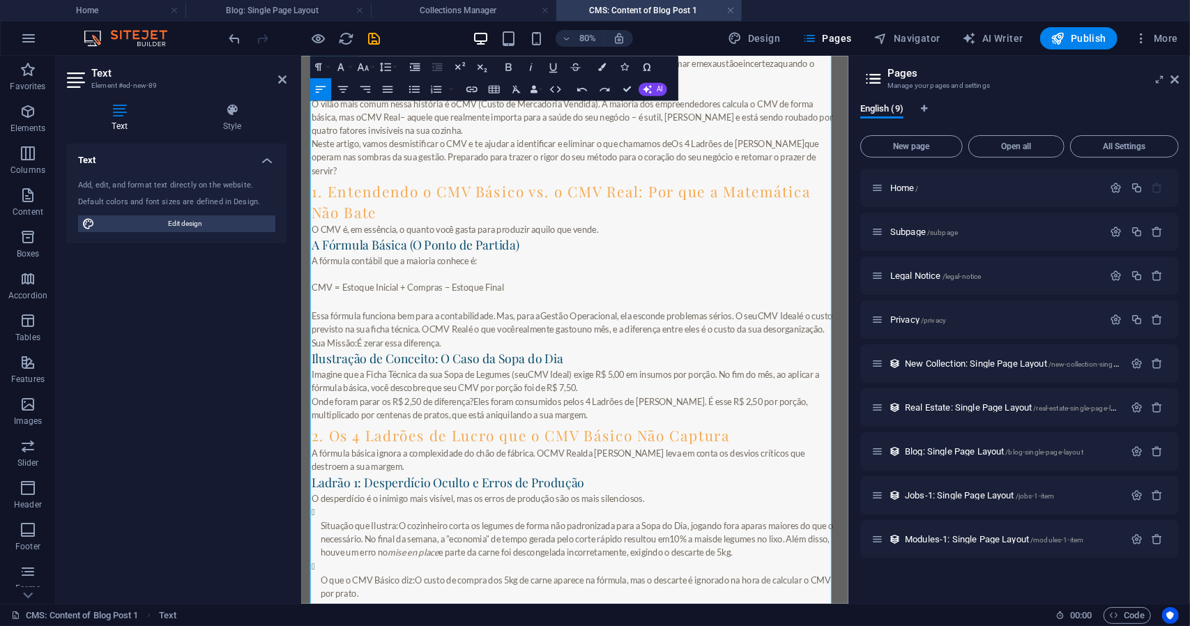
scroll to position [209, 0]
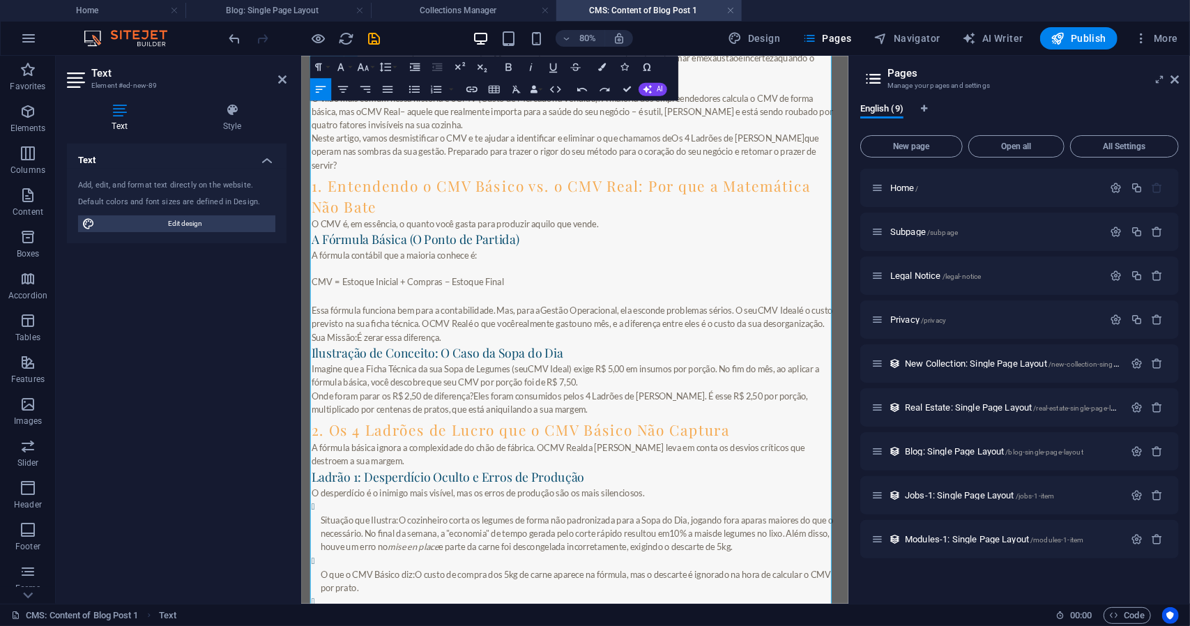
click at [457, 217] on h3 "1. Entendendo o CMV Básico vs. o CMV Real: Por que a Matemática Não Bate" at bounding box center [643, 231] width 658 height 51
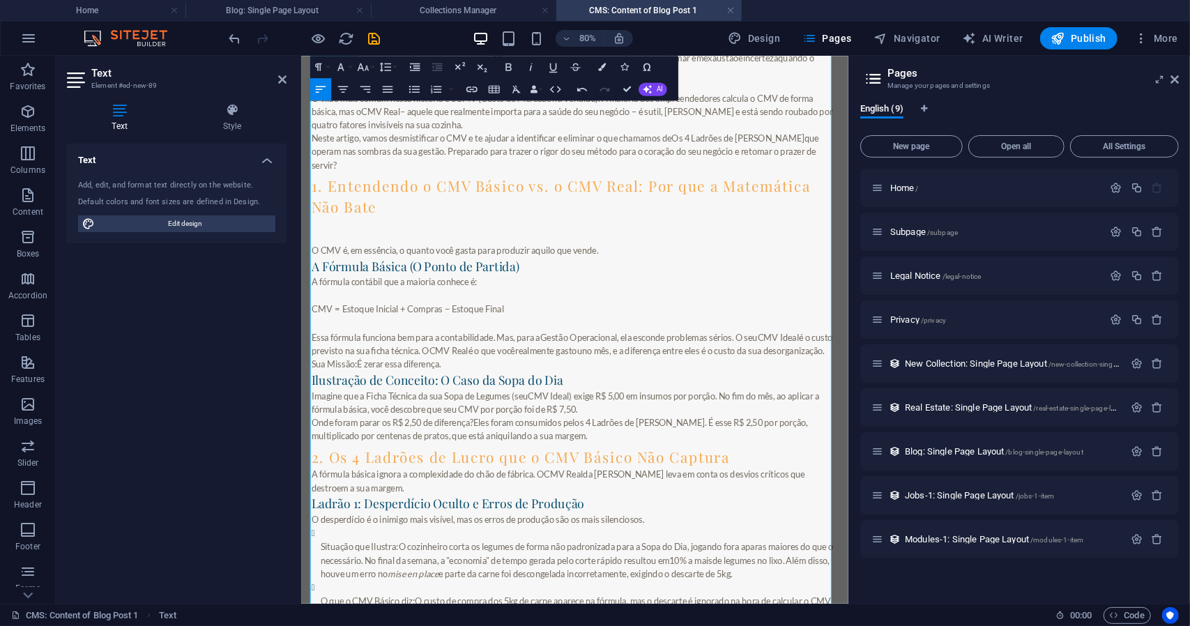
click at [687, 290] on p "O CMV é, em essência, o quanto você gasta para produzir aquilo que vende." at bounding box center [643, 298] width 658 height 17
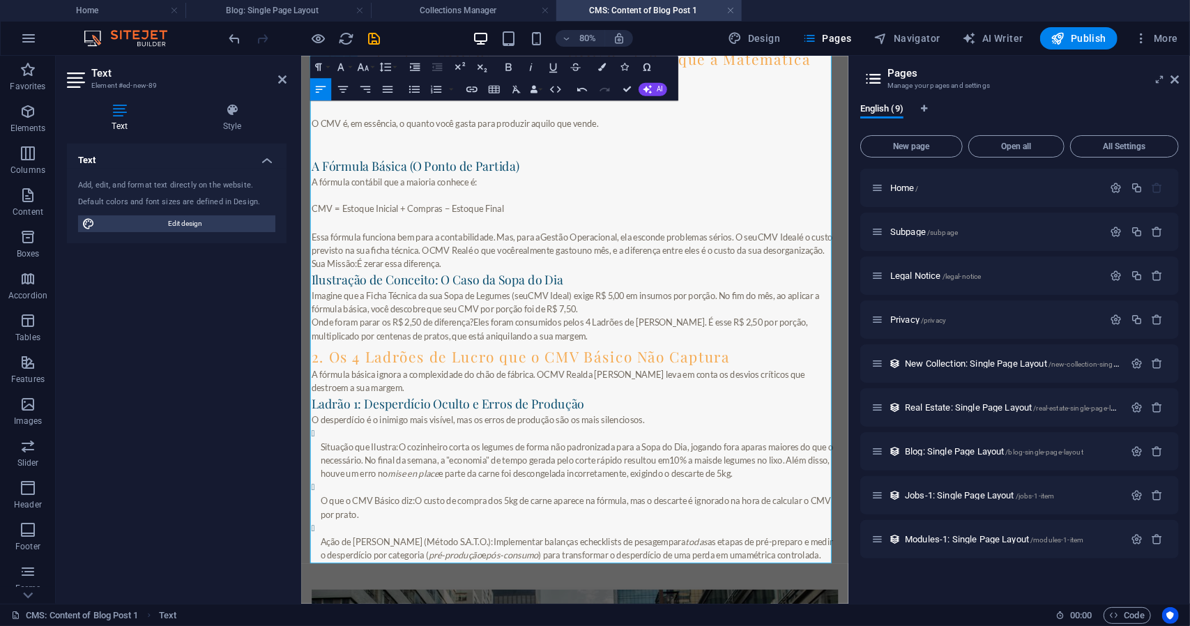
scroll to position [418, 0]
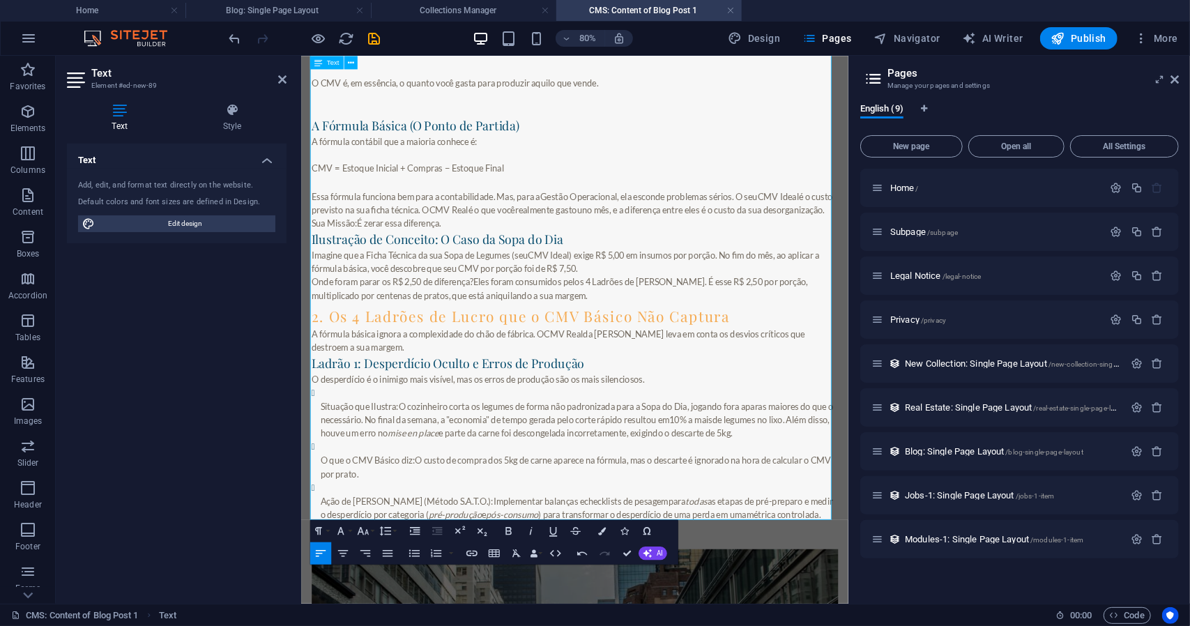
click at [505, 259] on p "Sua Missão: É zerar essa diferença." at bounding box center [643, 265] width 658 height 17
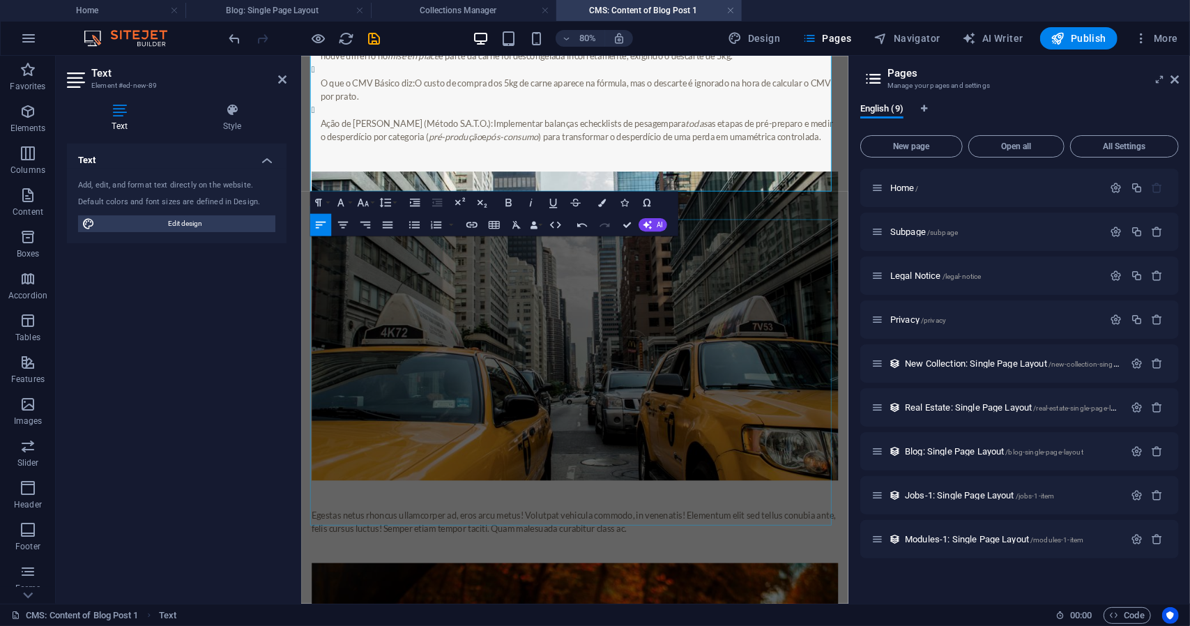
scroll to position [763, 0]
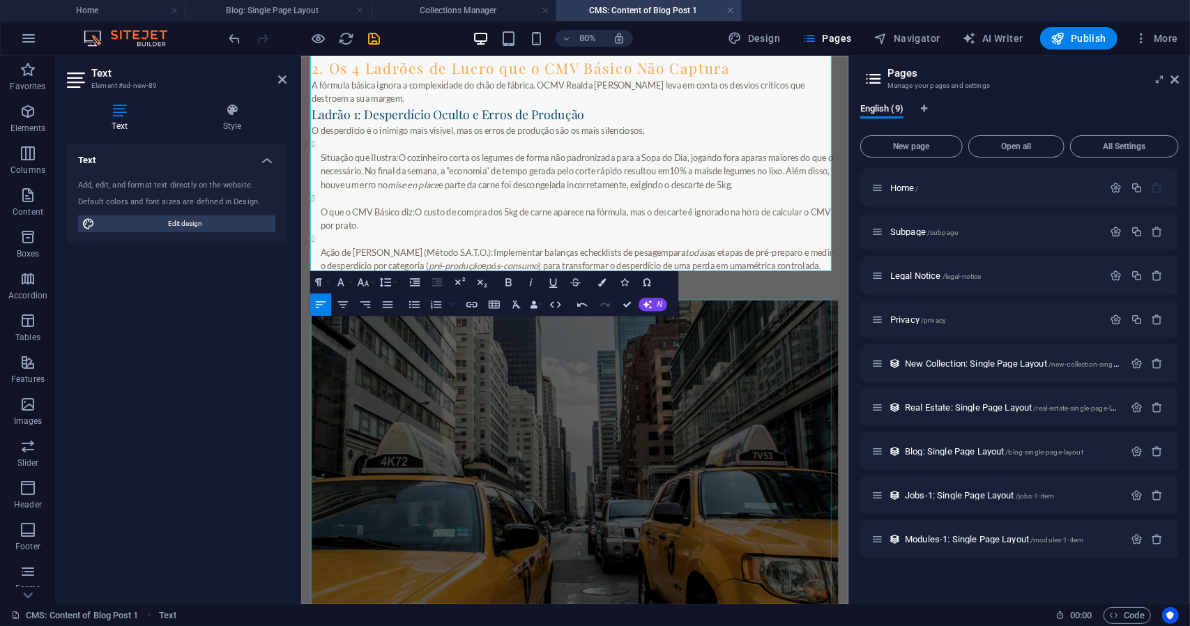
click at [607, 499] on figure at bounding box center [643, 554] width 658 height 386
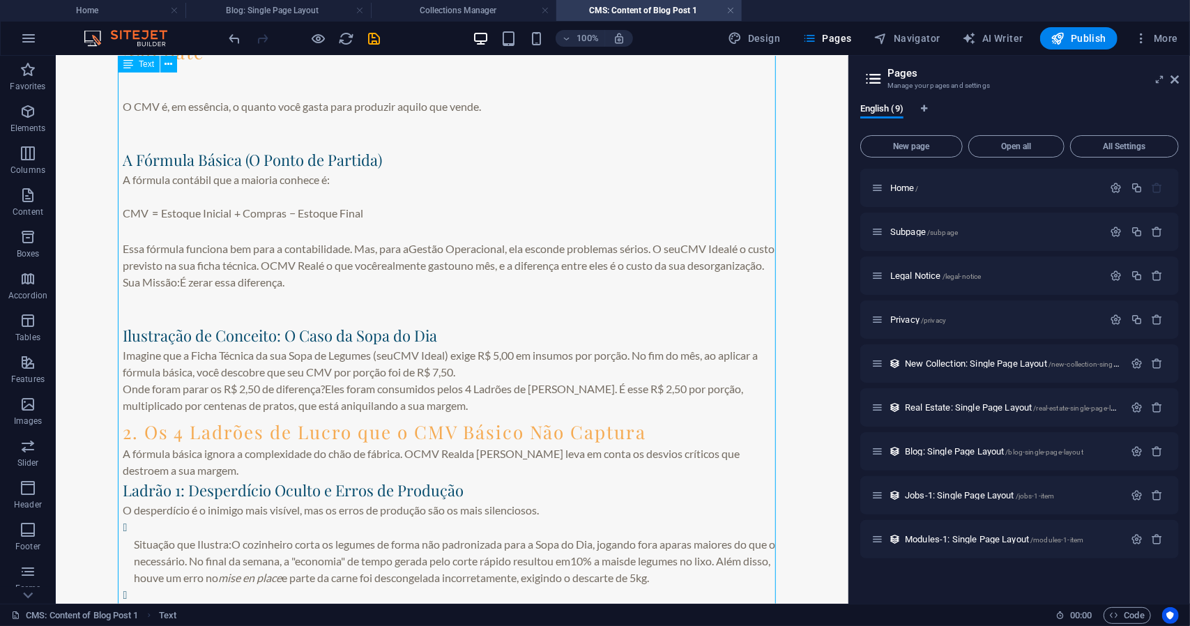
scroll to position [344, 0]
click at [123, 342] on div "[PERSON_NAME]: O Prazer de Gerir Com Rigor. Introdução: Onde o Sonho Encontra a…" at bounding box center [452, 227] width 658 height 922
click at [439, 344] on div "[PERSON_NAME]: O Prazer de Gerir Com Rigor. Introdução: Onde o Sonho Encontra a…" at bounding box center [452, 227] width 658 height 922
click at [420, 336] on div "[PERSON_NAME]: O Prazer de Gerir Com Rigor. Introdução: Onde o Sonho Encontra a…" at bounding box center [452, 227] width 658 height 922
click at [422, 336] on div "[PERSON_NAME]: O Prazer de Gerir Com Rigor. Introdução: Onde o Sonho Encontra a…" at bounding box center [452, 227] width 658 height 922
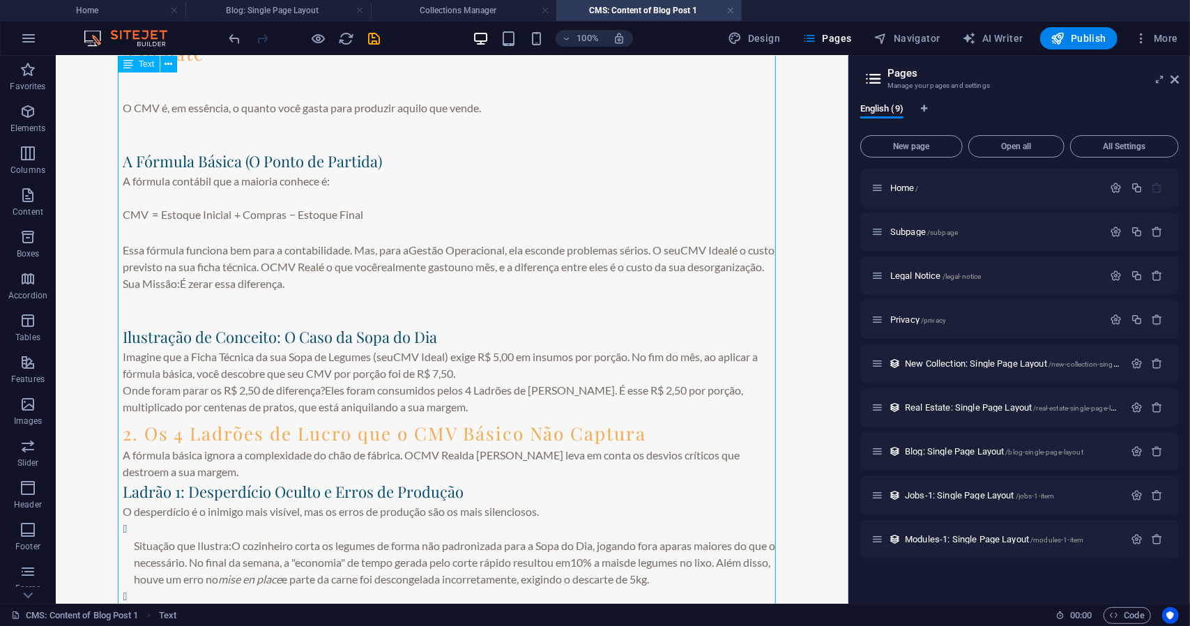
click at [422, 336] on div "[PERSON_NAME]: O Prazer de Gerir Com Rigor. Introdução: Onde o Sonho Encontra a…" at bounding box center [452, 227] width 658 height 922
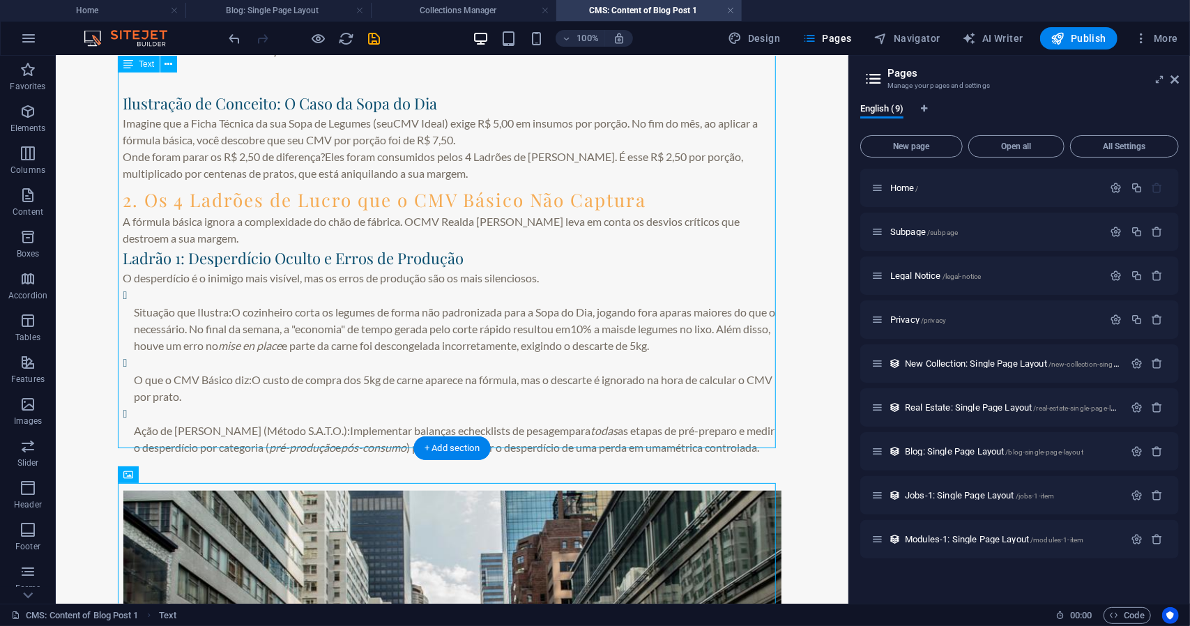
scroll to position [623, 0]
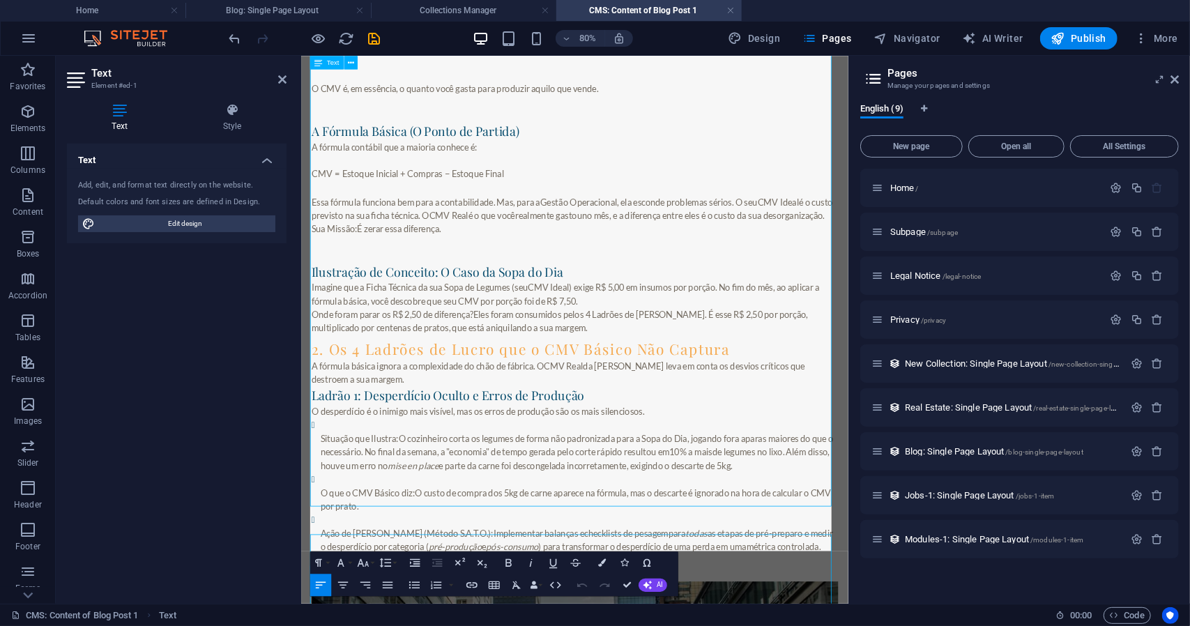
scroll to position [418, 0]
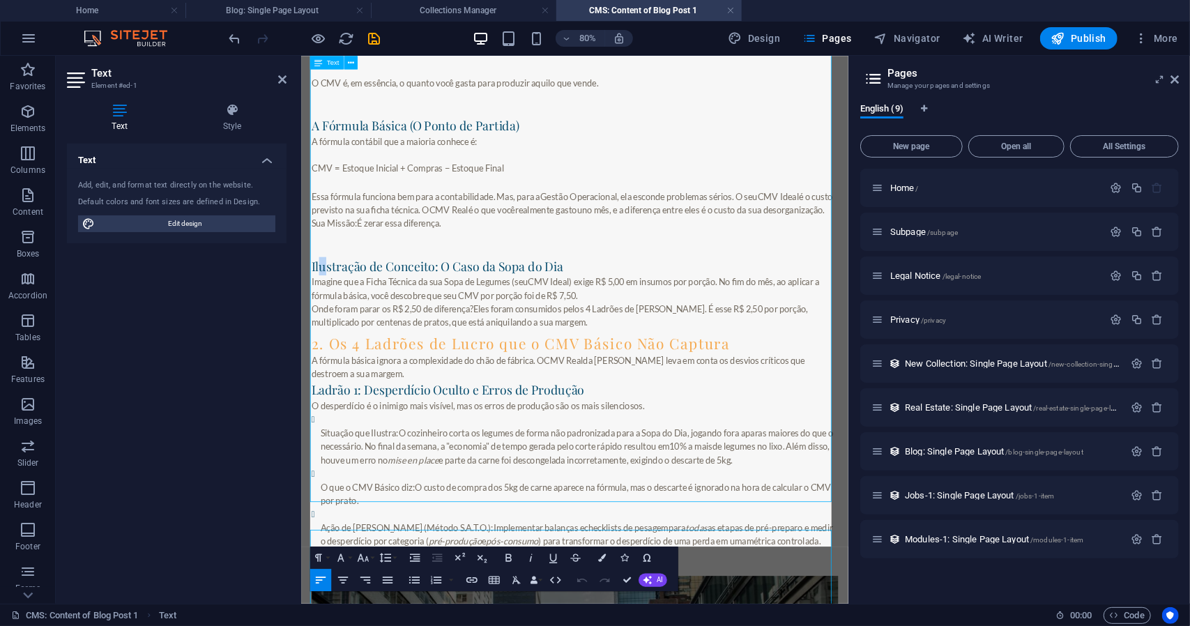
click at [326, 318] on h4 "Ilustração de Conceito: O Caso da Sopa do Dia" at bounding box center [643, 318] width 658 height 23
click at [318, 319] on h4 "Ilustração de Conceito: O Caso da Sopa do Dia" at bounding box center [643, 318] width 658 height 23
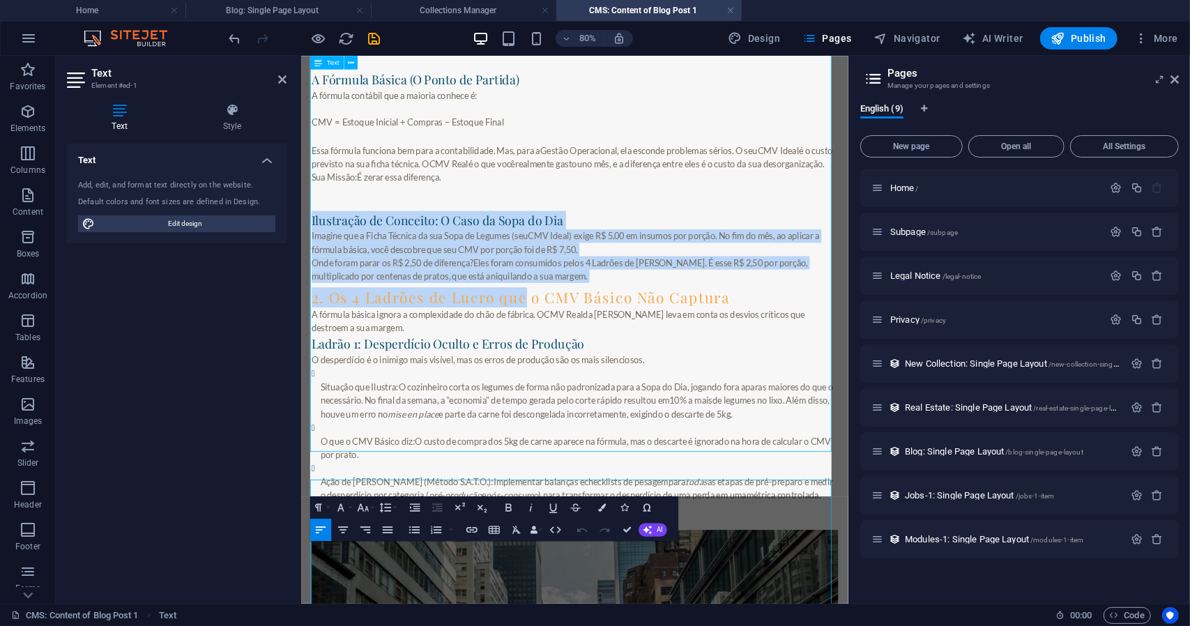
scroll to position [488, 0]
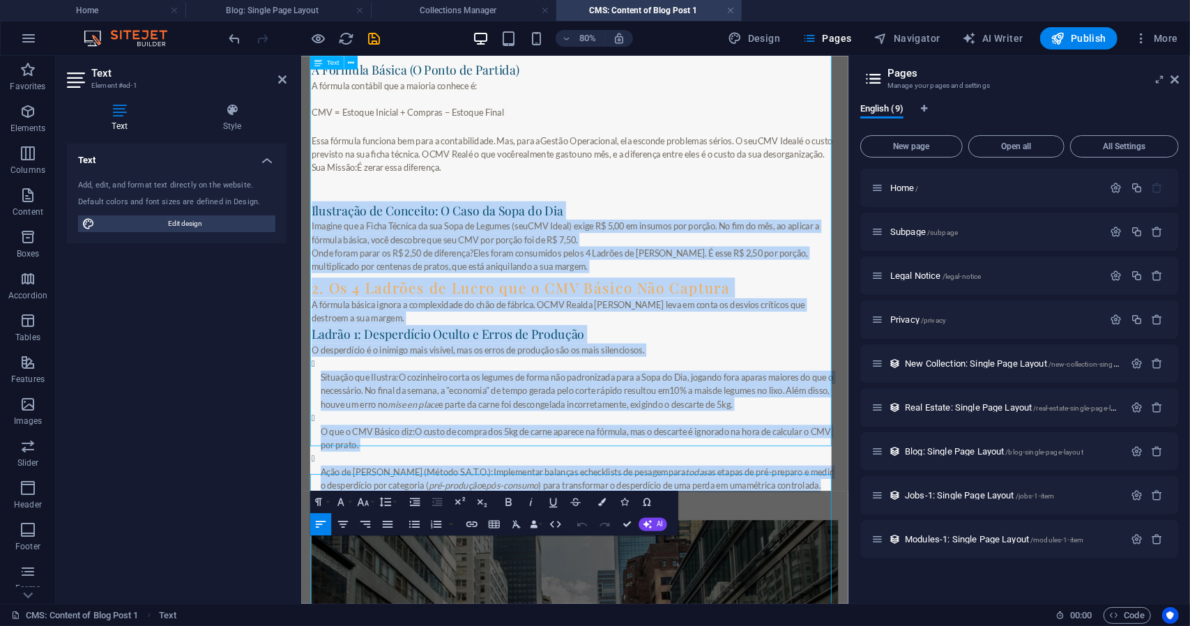
drag, startPoint x: 312, startPoint y: 315, endPoint x: 959, endPoint y: 593, distance: 703.3
click at [959, 593] on div "[PERSON_NAME]: O Prazer de Gerir Com Rigor. Introdução: Onde o Sonho Encontra a…" at bounding box center [643, 140] width 658 height 922
copy div "Loremipsum do Sitametc: A Elit se Doei te Inc Utlabor etd m Aliqu Enimadm ve qu…"
